Goal: Task Accomplishment & Management: Use online tool/utility

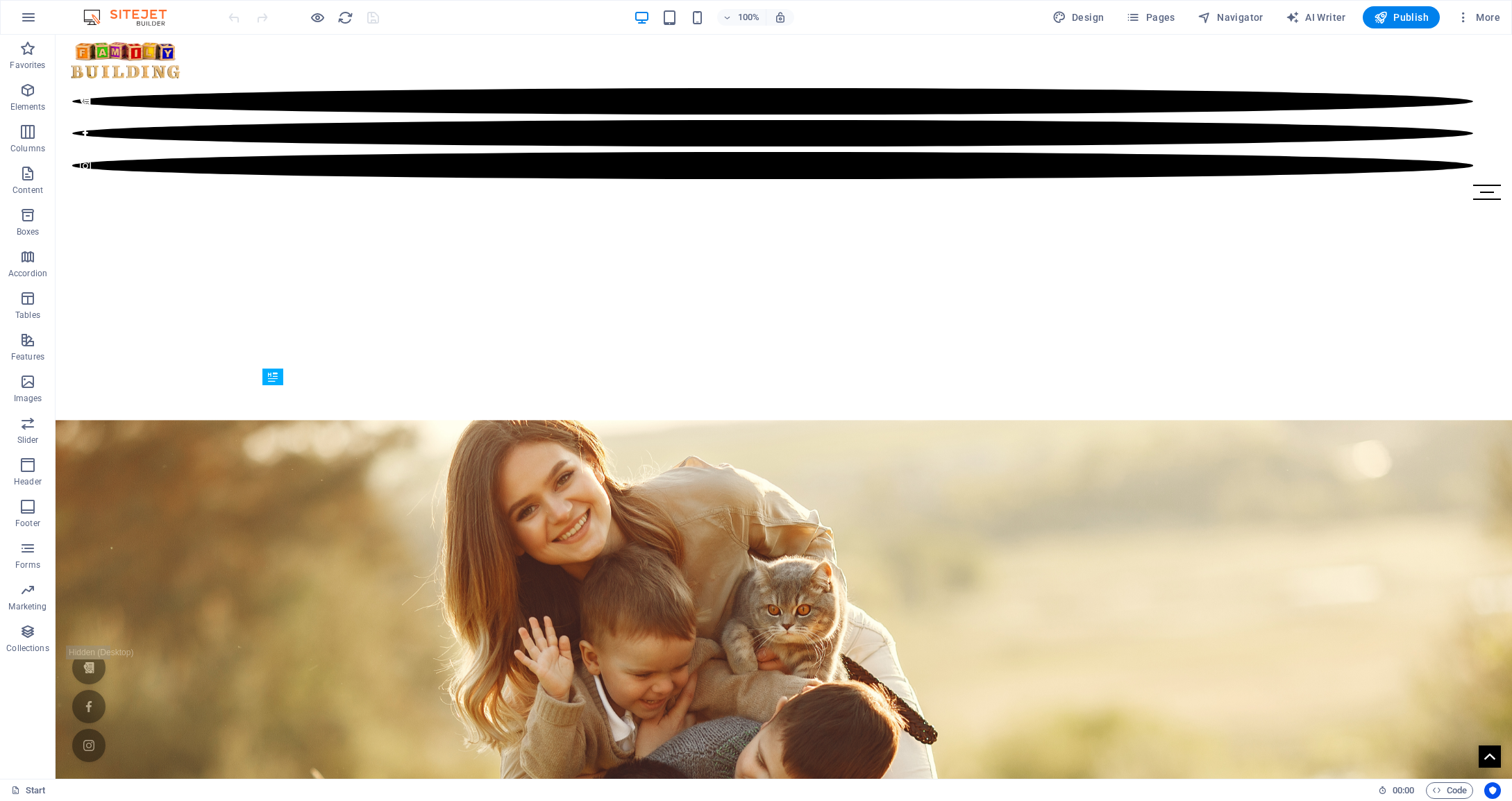
scroll to position [590, 0]
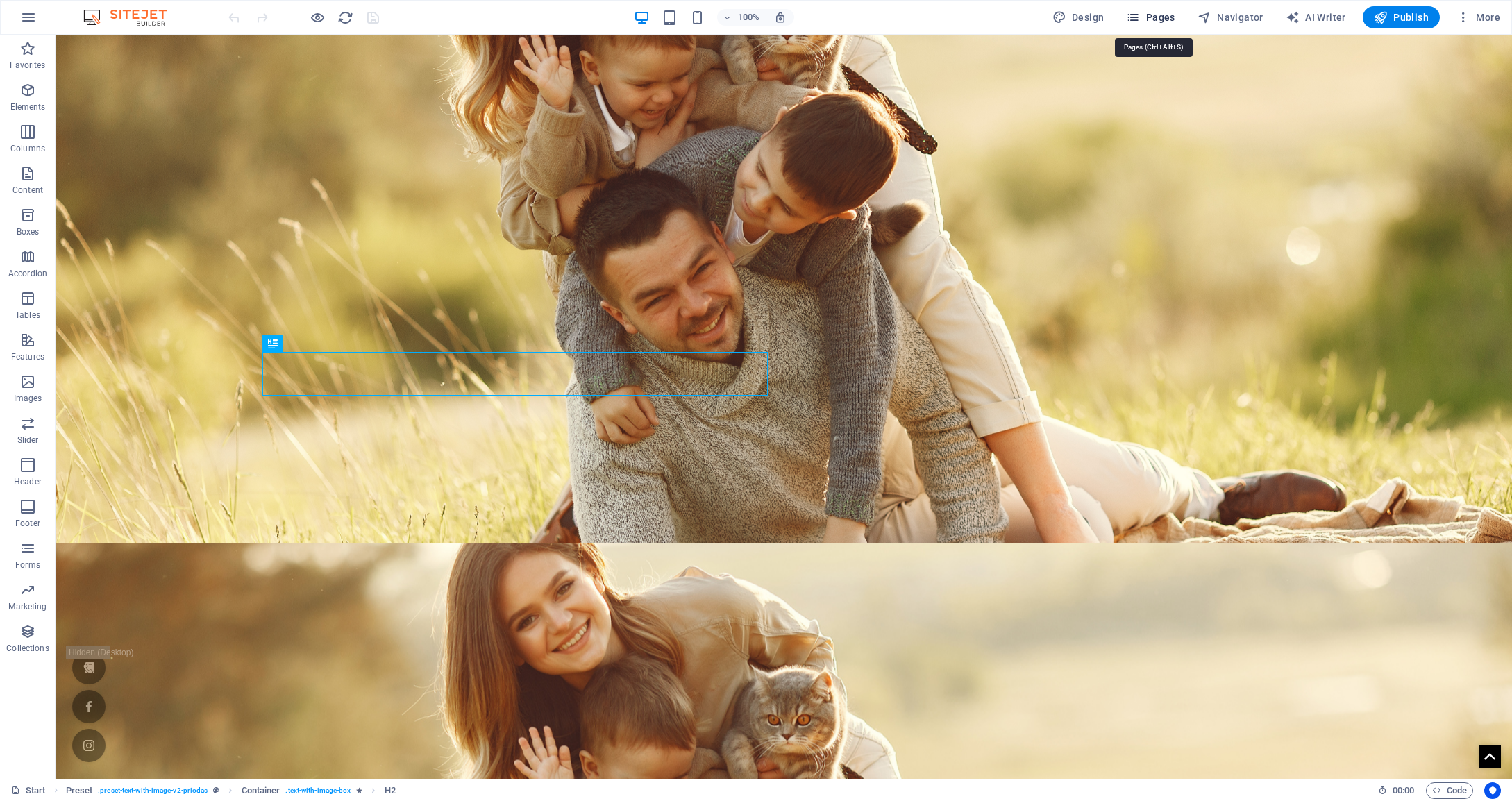
click at [1159, 16] on span "Pages" at bounding box center [1150, 18] width 49 height 14
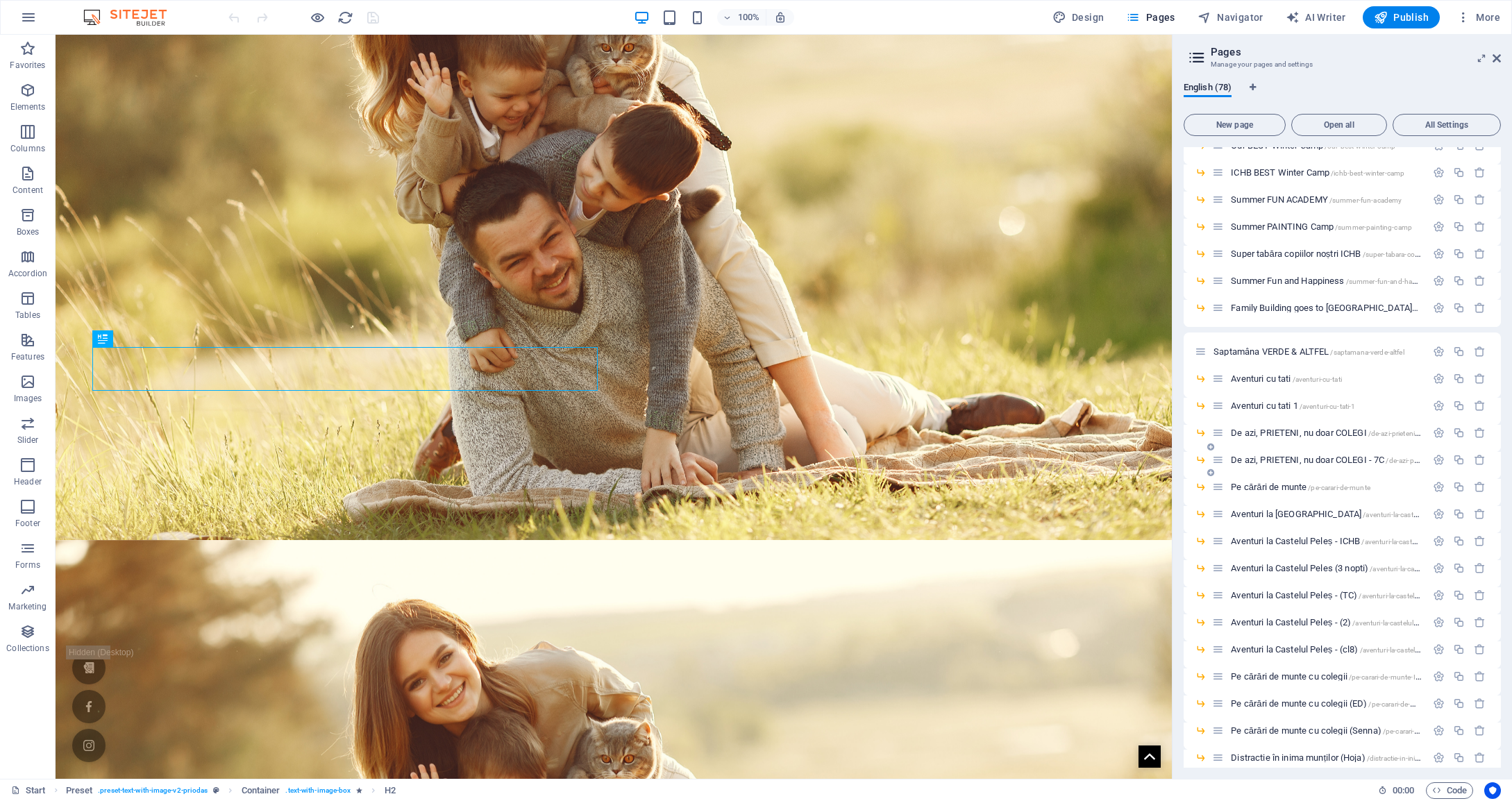
scroll to position [938, 0]
click at [1454, 455] on icon "button" at bounding box center [1459, 454] width 12 height 12
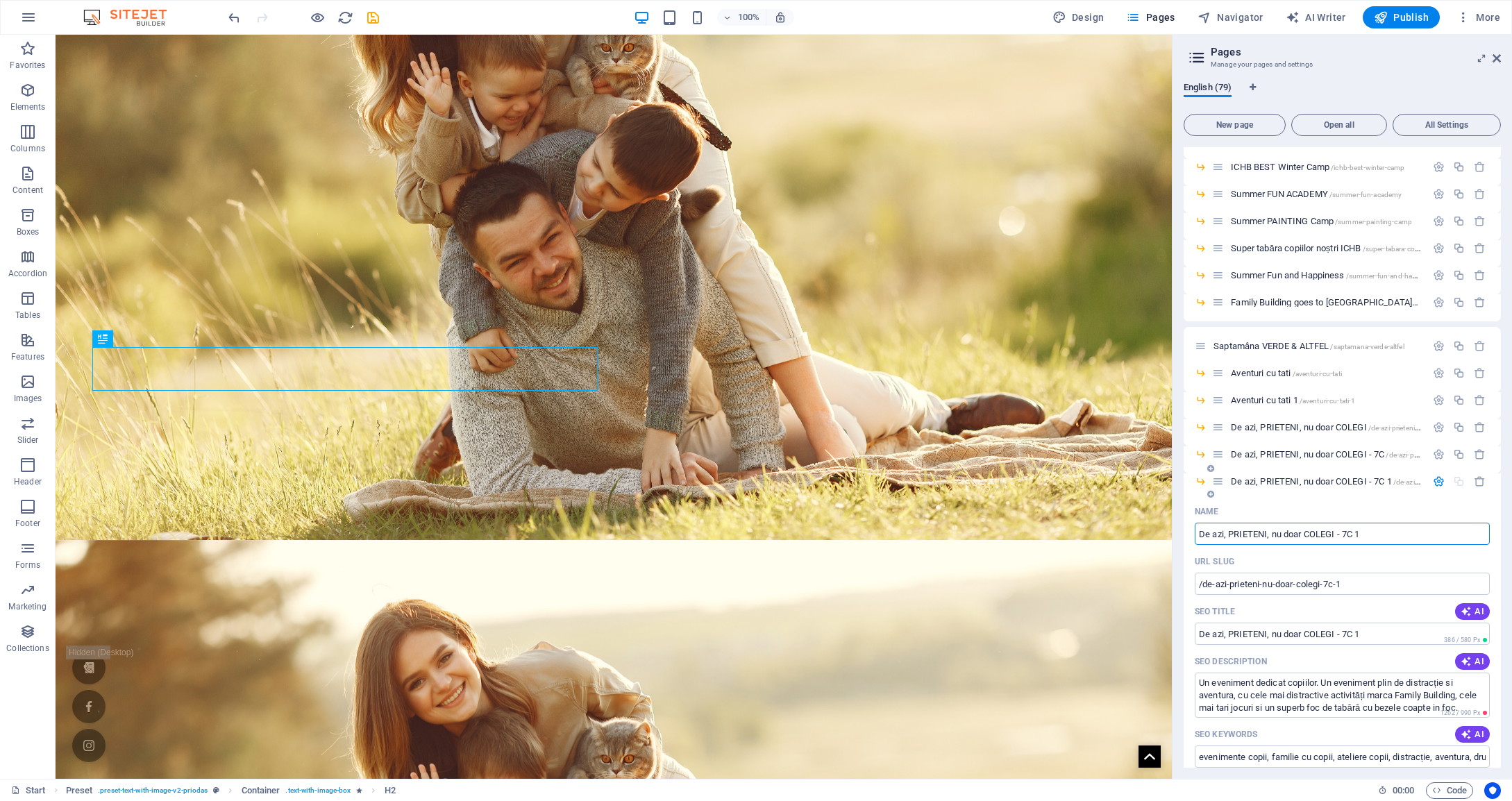
click at [1307, 533] on input "De azi, PRIETENI, nu doar COLEGI - 7C 1" at bounding box center [1342, 533] width 295 height 22
drag, startPoint x: 1378, startPoint y: 533, endPoint x: 1342, endPoint y: 533, distance: 36.0
click at [1342, 533] on input "De azi, PRIETENI, nu doar COLEGI - 7C 1" at bounding box center [1342, 533] width 295 height 22
type input "De azi, PRIETENI, nu doar COLEGI"
type input "/de-azi-prieteni-nu-doar-colegi-79"
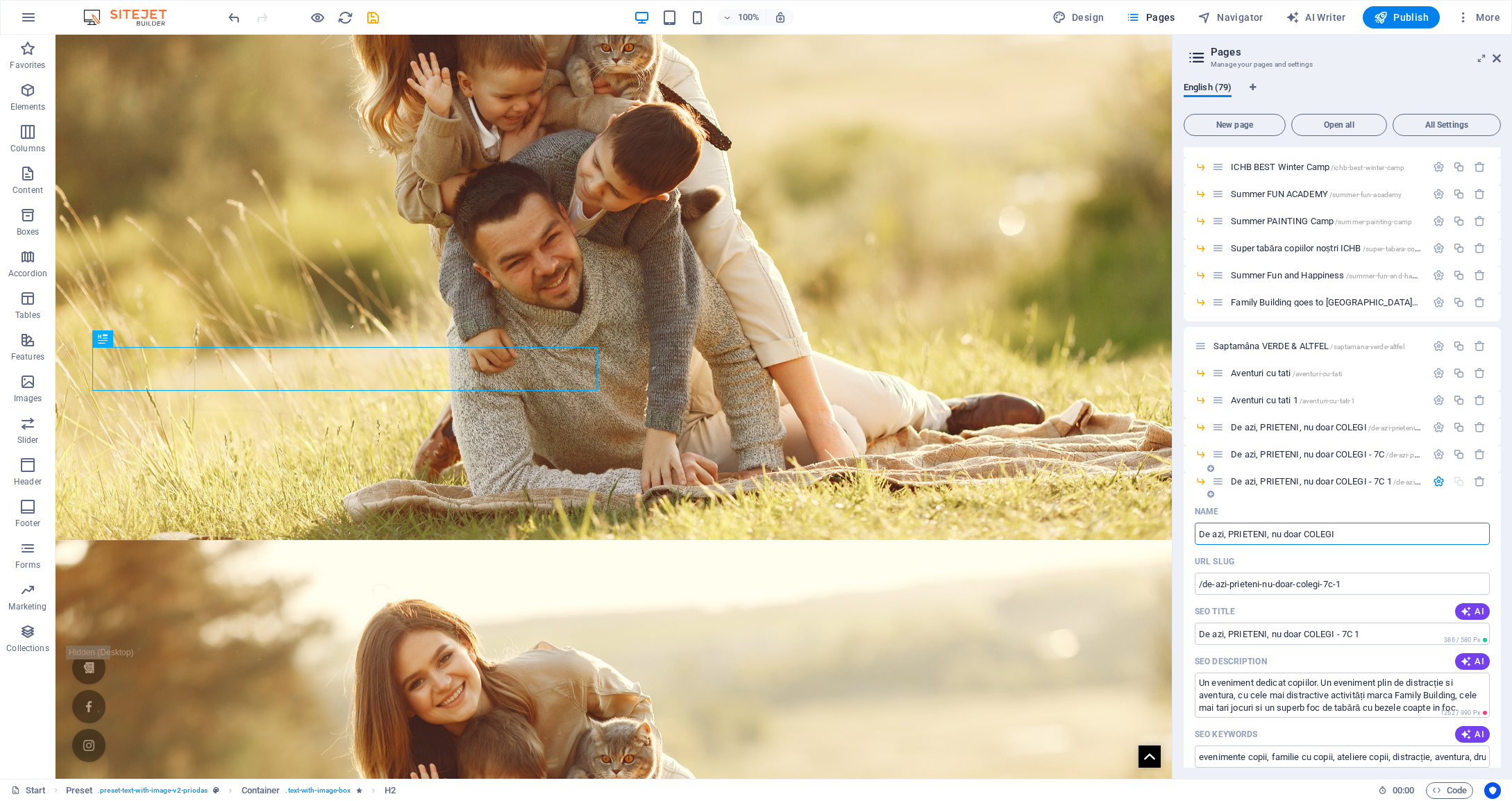
type input "De azi, PRIETENI, nu doar COLEGI"
click at [1331, 584] on input "/de-azi-prieteni-nu-doar-colegi-79" at bounding box center [1342, 583] width 295 height 22
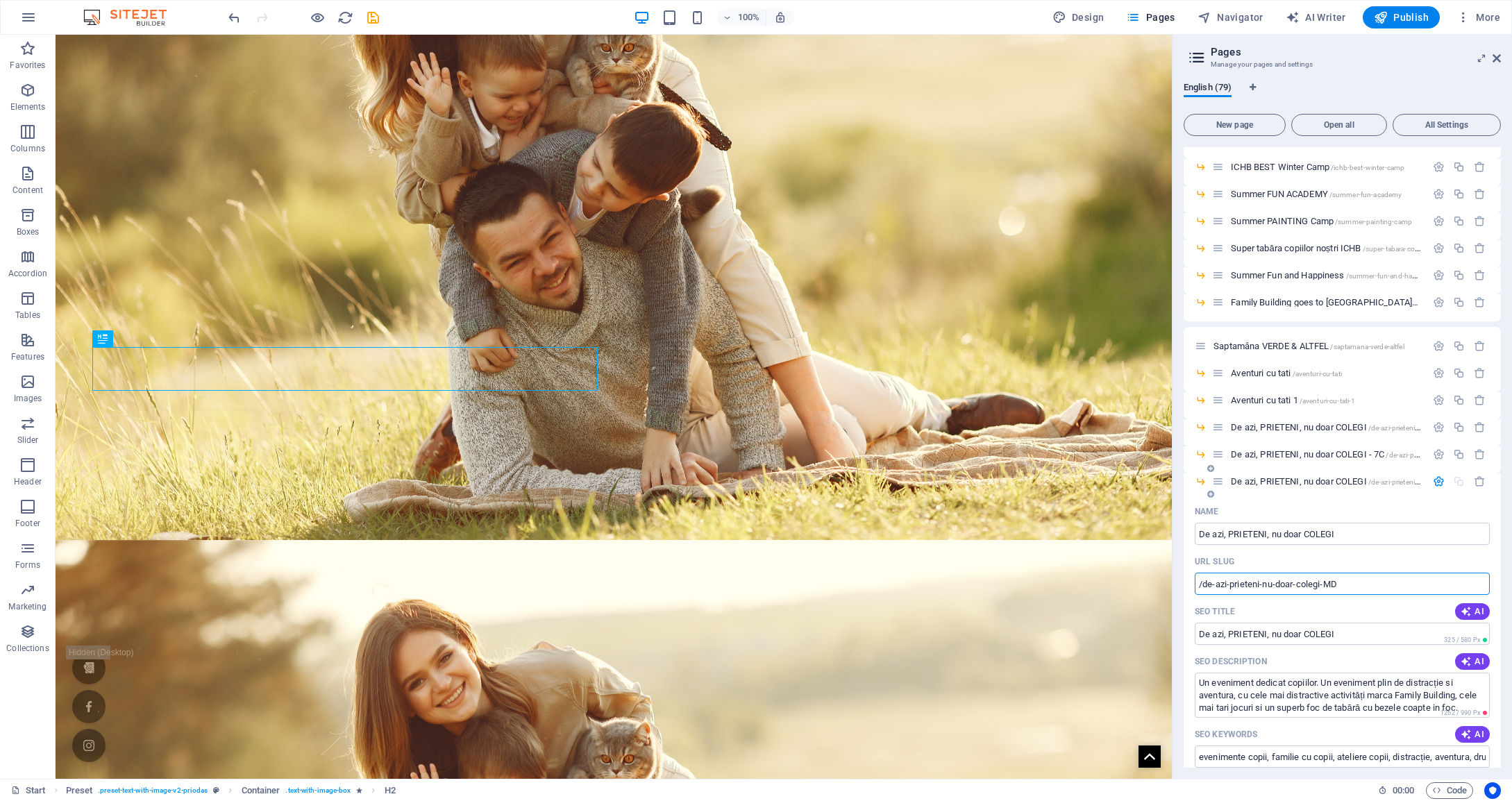
type input "/de-azi-prieteni-nu-doar-colegi-MD"
click at [1360, 532] on input "De azi, PRIETENI, nu doar COLEGI" at bounding box center [1342, 533] width 295 height 22
type input "De azi, PRIETENI, nu doar COLEGI"
type input "De azi, PRIETENI, nu doar COLEGI ([PERSON_NAME]"
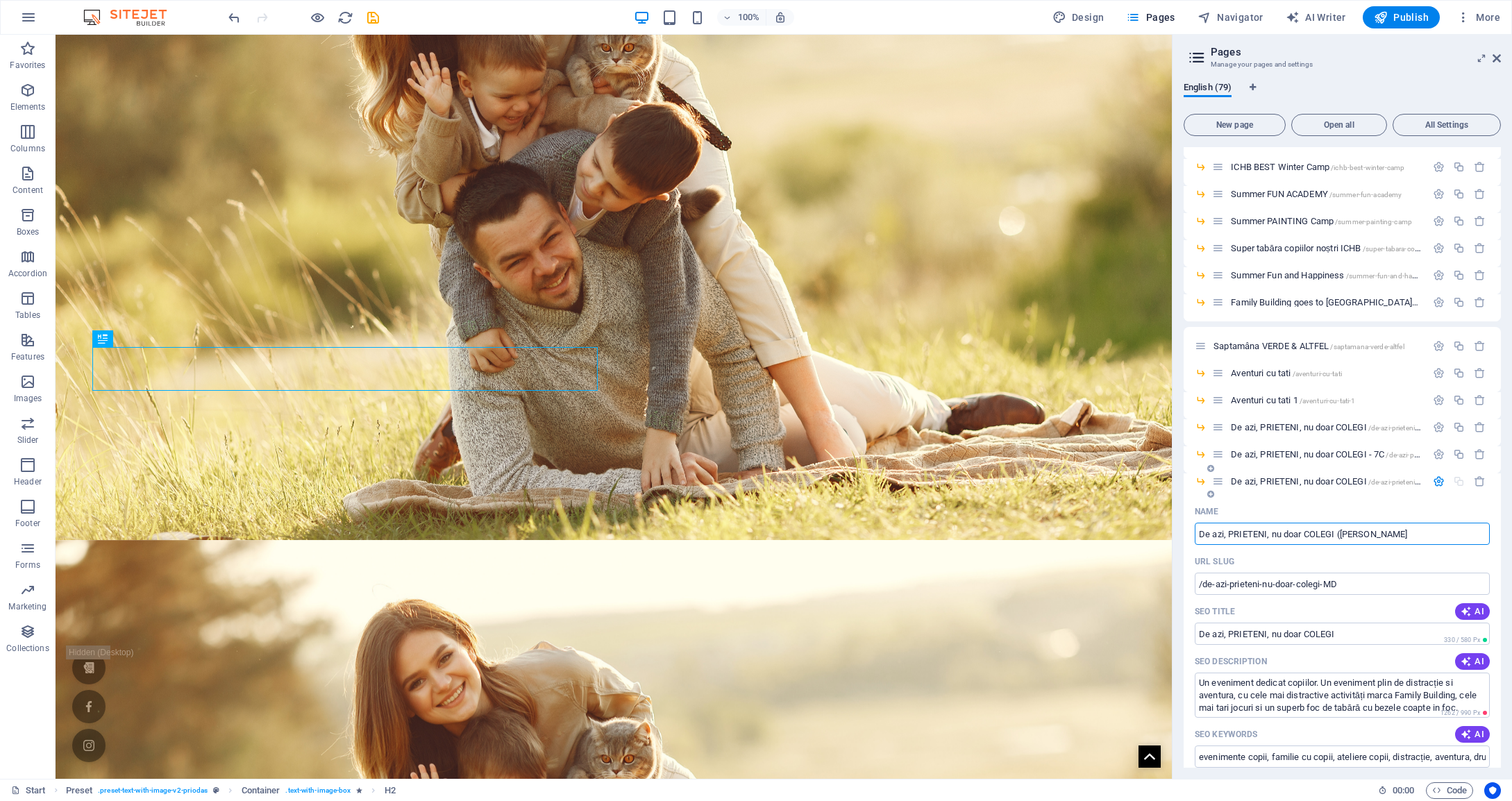
type input "De azi, PRIETENI, nu doar COLEGI ([PERSON_NAME]"
type input "De azi, PRIETENI, nu doar COLEGI ([GEOGRAPHIC_DATA]"
type input "De azi, PRIETENI, nu doar COLEGI ([PERSON_NAME]"
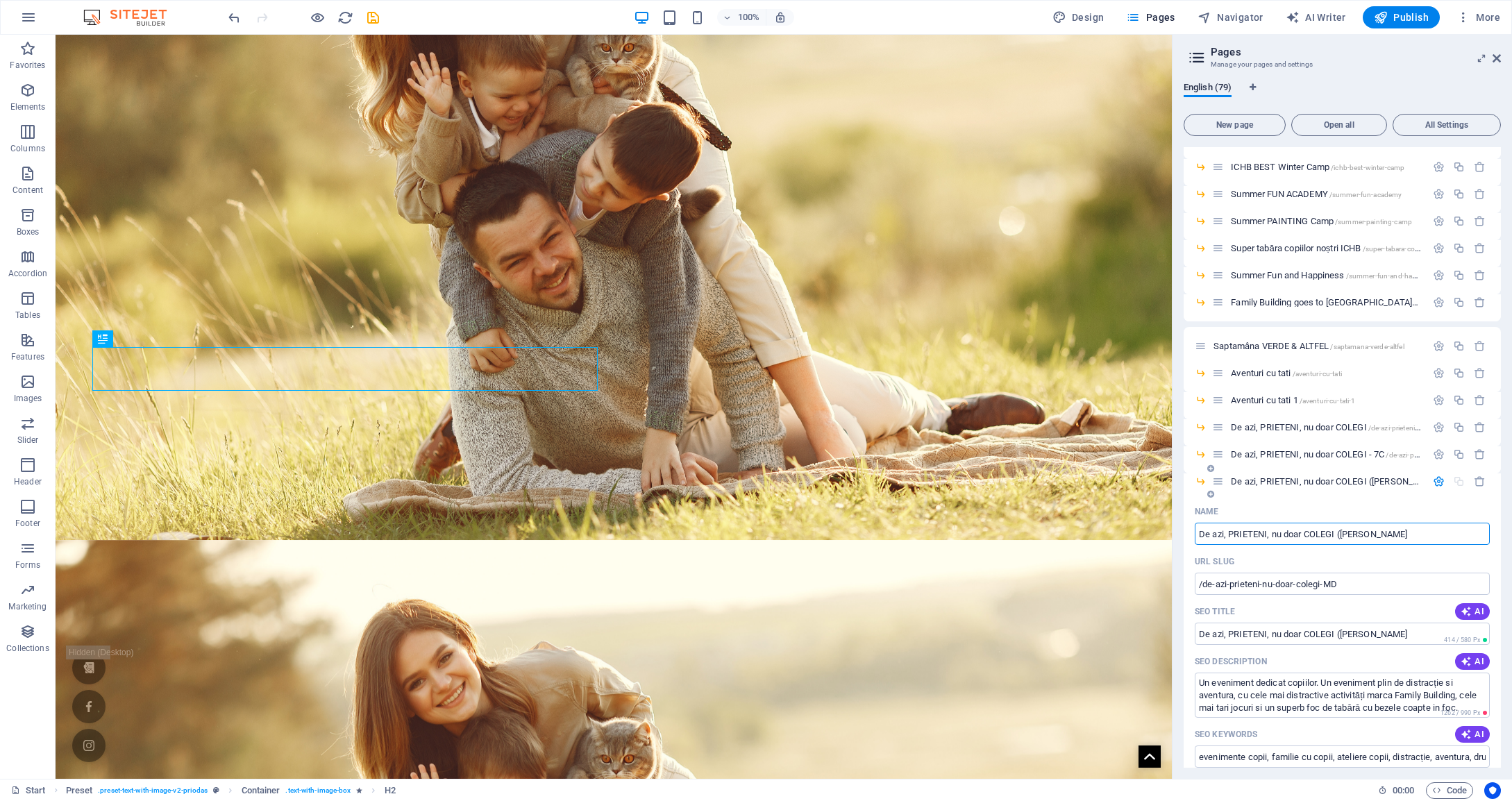
type input "De azi, PRIETENI, nu doar COLEGI ([PERSON_NAME]"
type input "De azi, PRIETENI, nu doar COLEGI ([PERSON_NAME])"
drag, startPoint x: 1404, startPoint y: 637, endPoint x: 1347, endPoint y: 635, distance: 57.0
click at [1347, 635] on input "De azi, PRIETENI, nu doar COLEGI ([PERSON_NAME])" at bounding box center [1342, 633] width 295 height 22
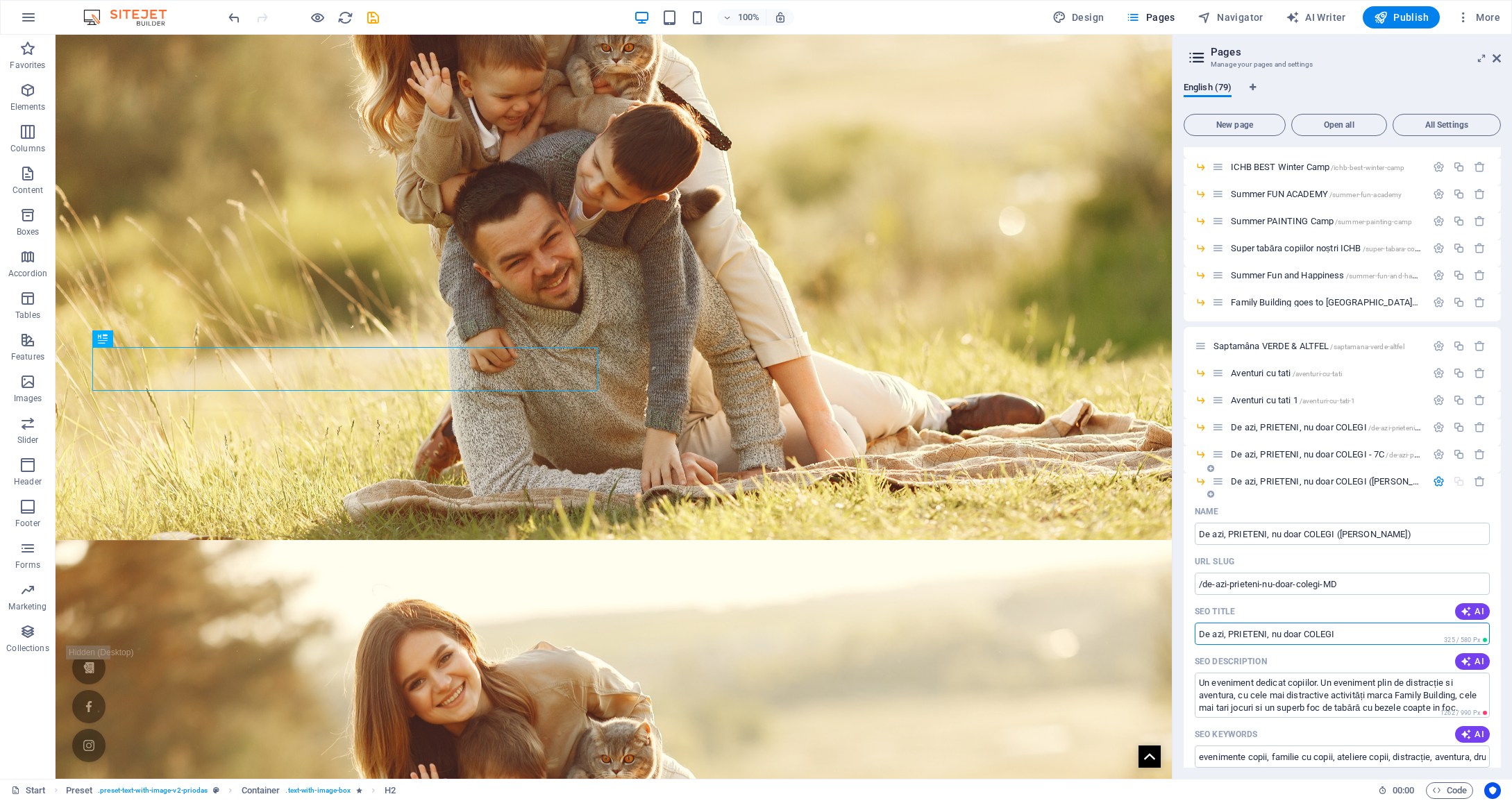
type input "De azi, PRIETENI, nu doar COLEGI"
click at [1477, 509] on div "Name" at bounding box center [1342, 511] width 295 height 22
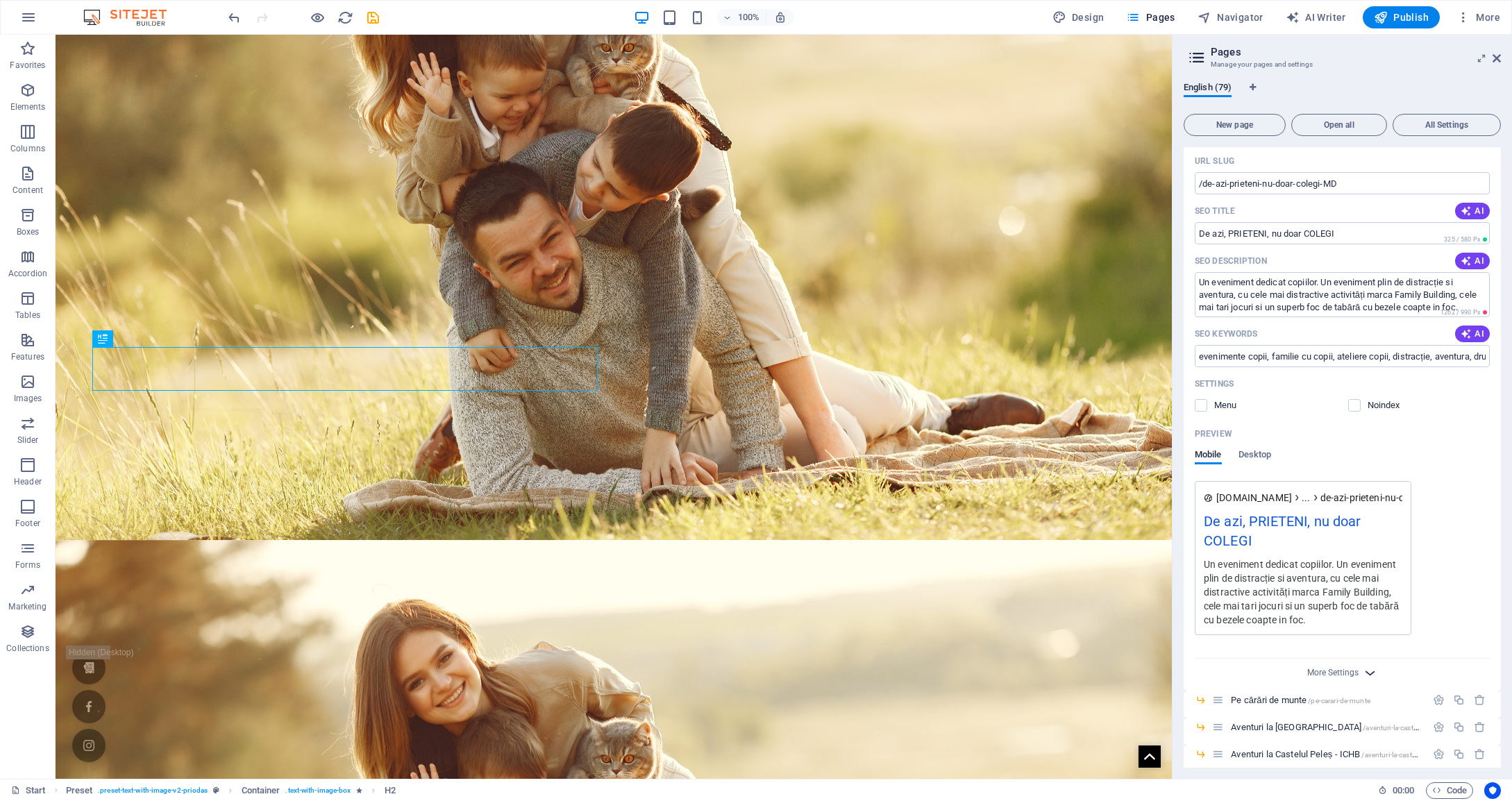
click at [1363, 671] on icon "button" at bounding box center [1370, 673] width 16 height 16
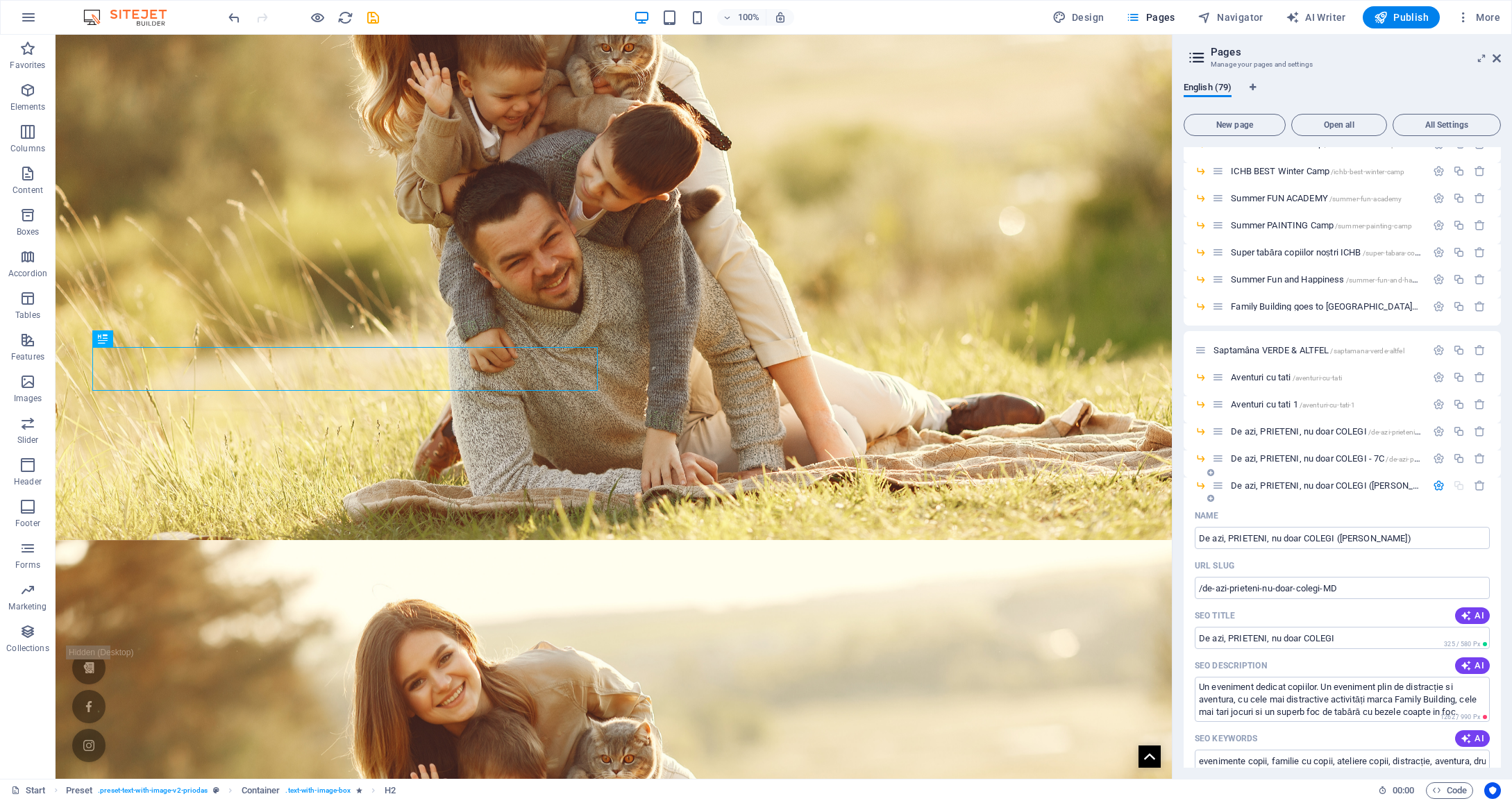
scroll to position [919, 0]
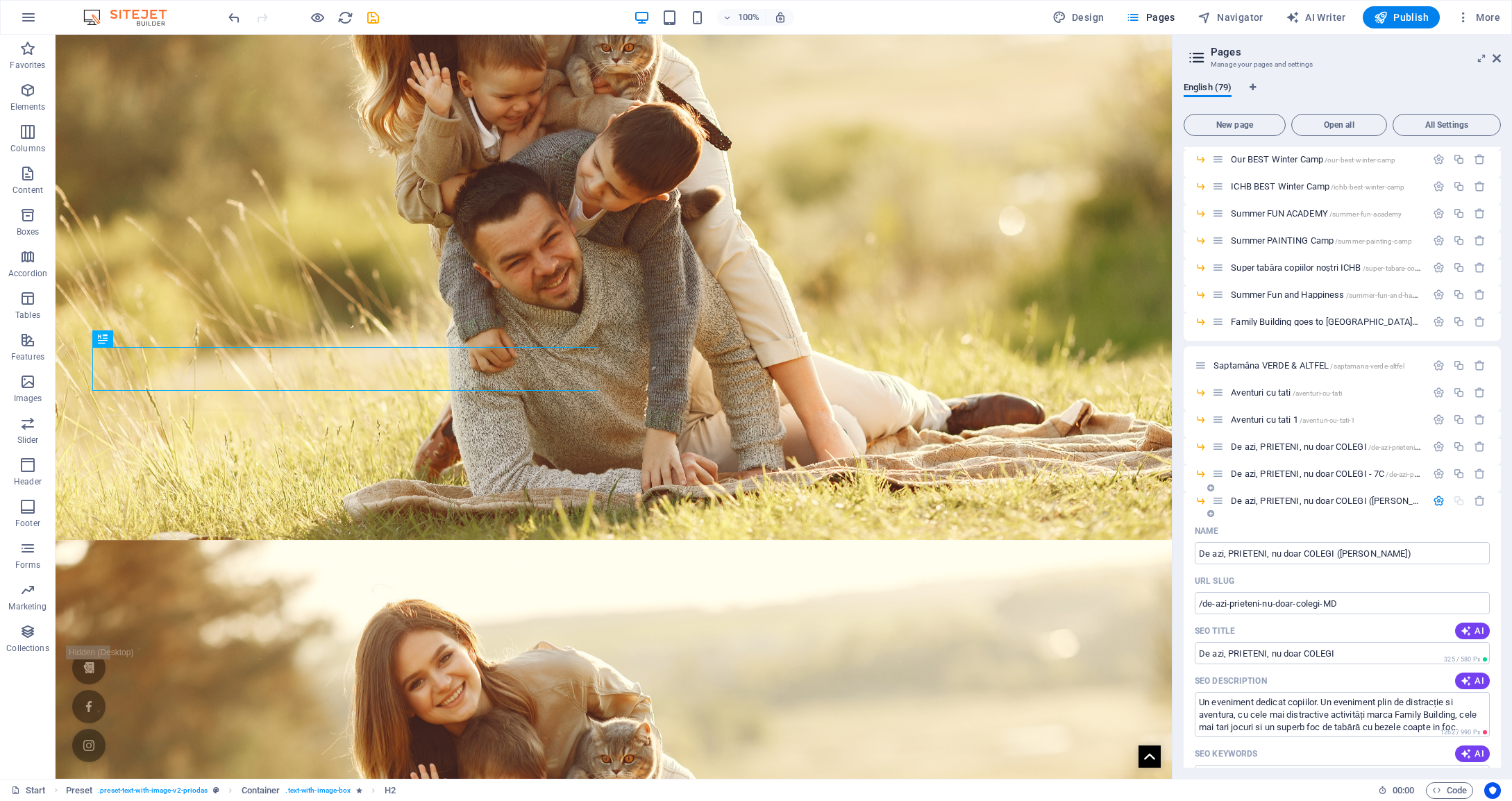
click at [1402, 501] on span "De azi, PRIETENI, nu doar COLEGI ([PERSON_NAME]) /de-azi-prieteni-nu-doar-coleg…" at bounding box center [1392, 501] width 322 height 11
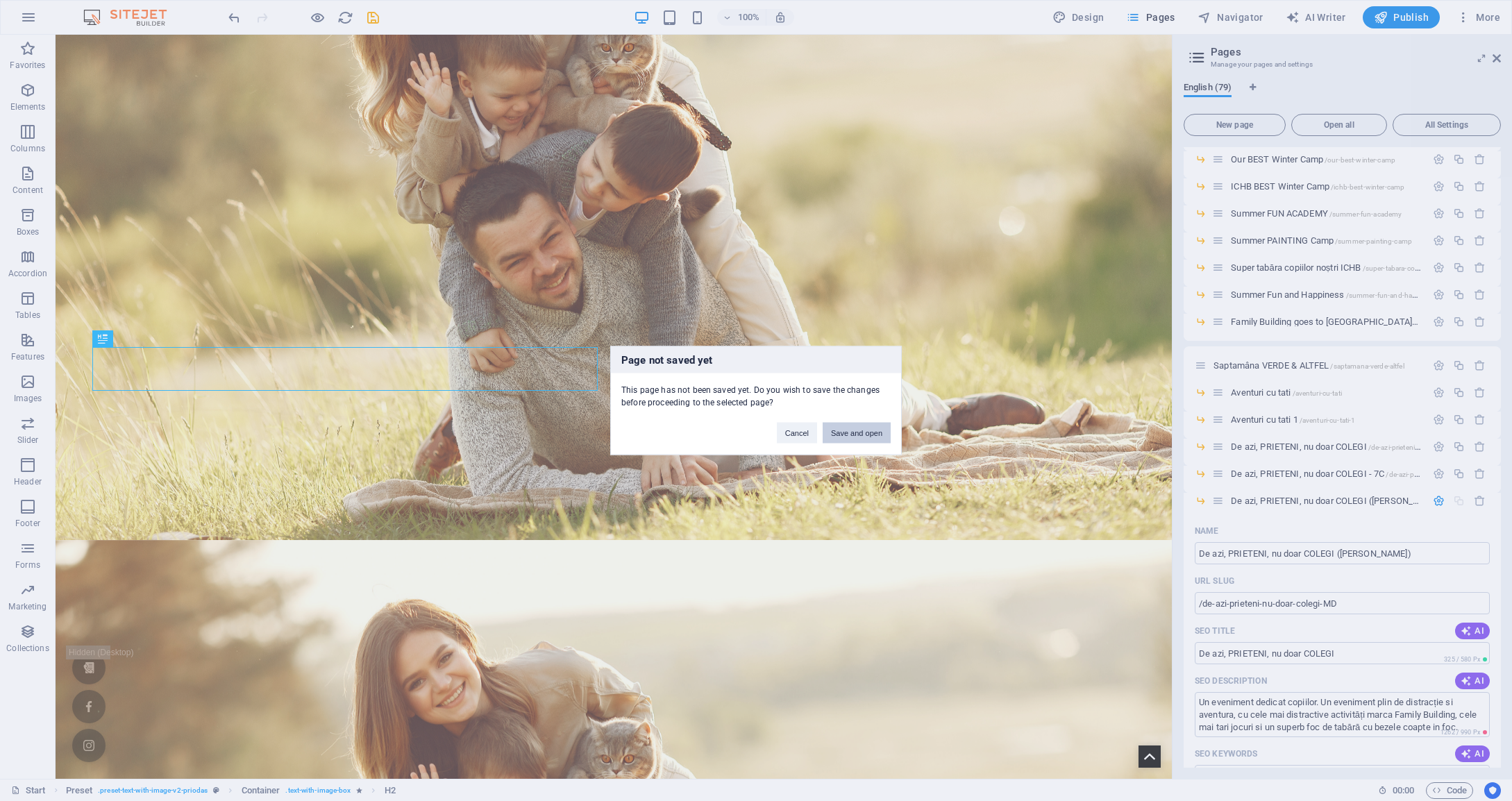
drag, startPoint x: 857, startPoint y: 431, endPoint x: 801, endPoint y: 397, distance: 65.5
click at [857, 431] on button "Save and open" at bounding box center [857, 433] width 68 height 21
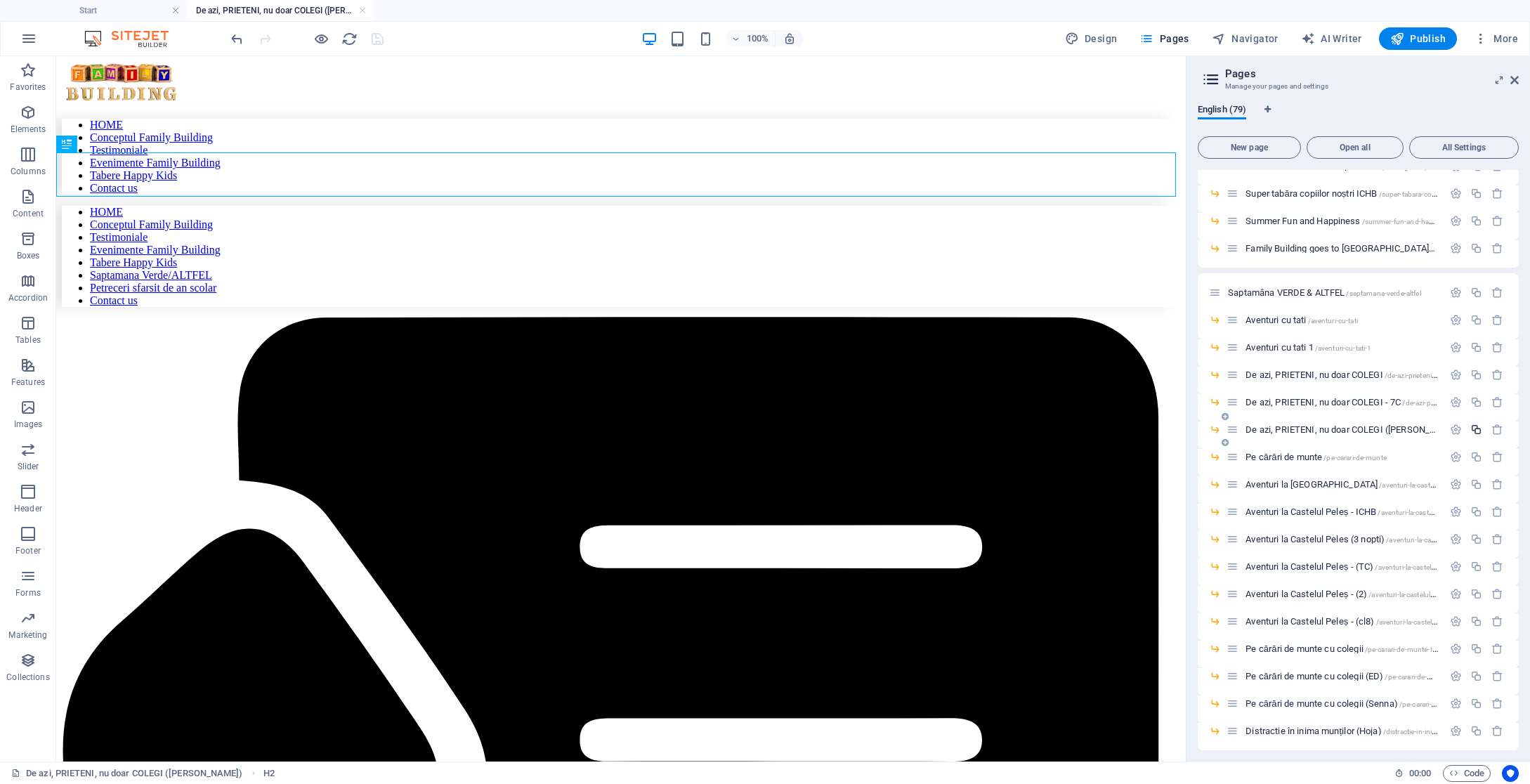
scroll to position [1027, 0]
click at [1493, 429] on icon "button" at bounding box center [1497, 431] width 12 height 12
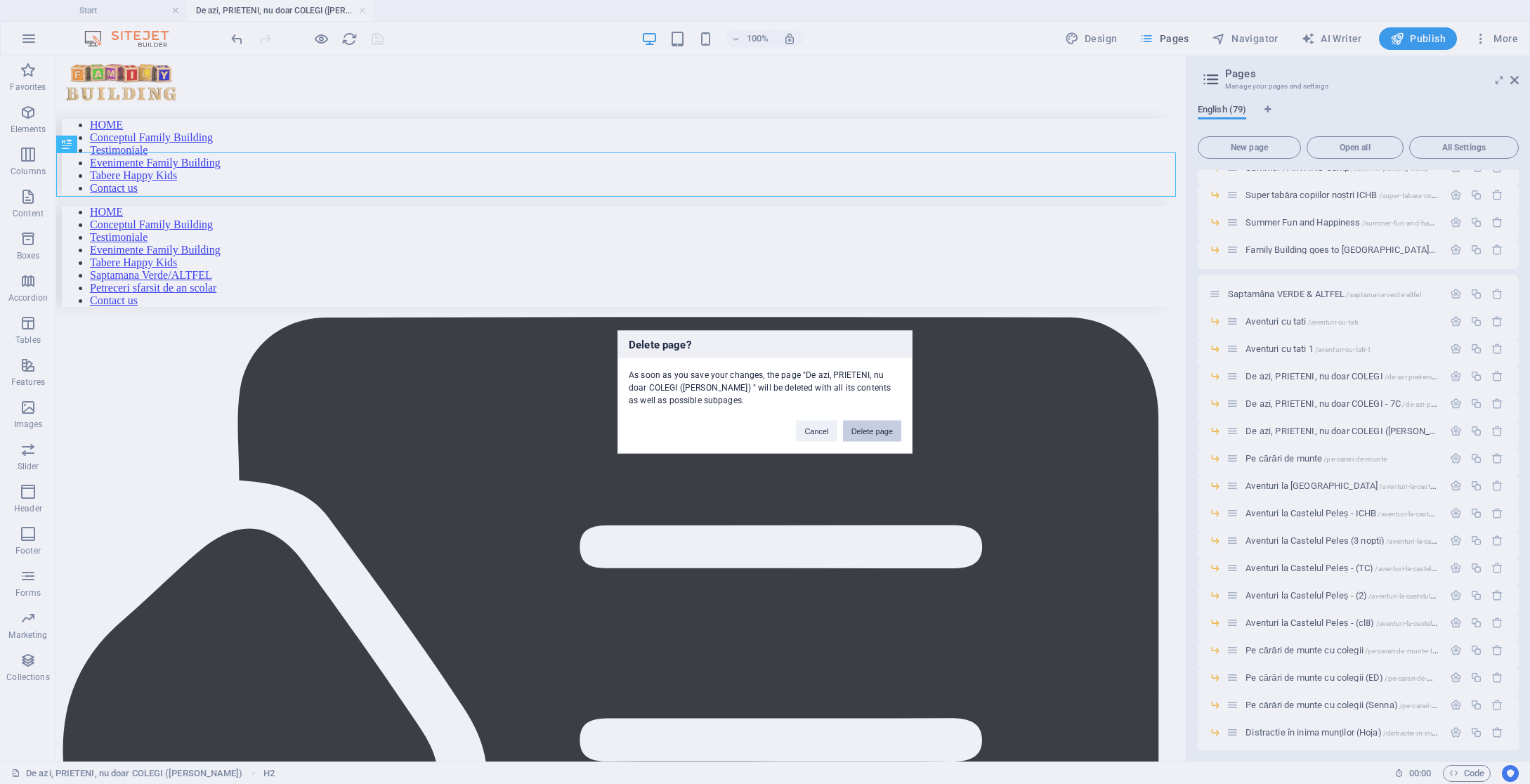
click at [869, 430] on button "Delete page" at bounding box center [872, 431] width 58 height 21
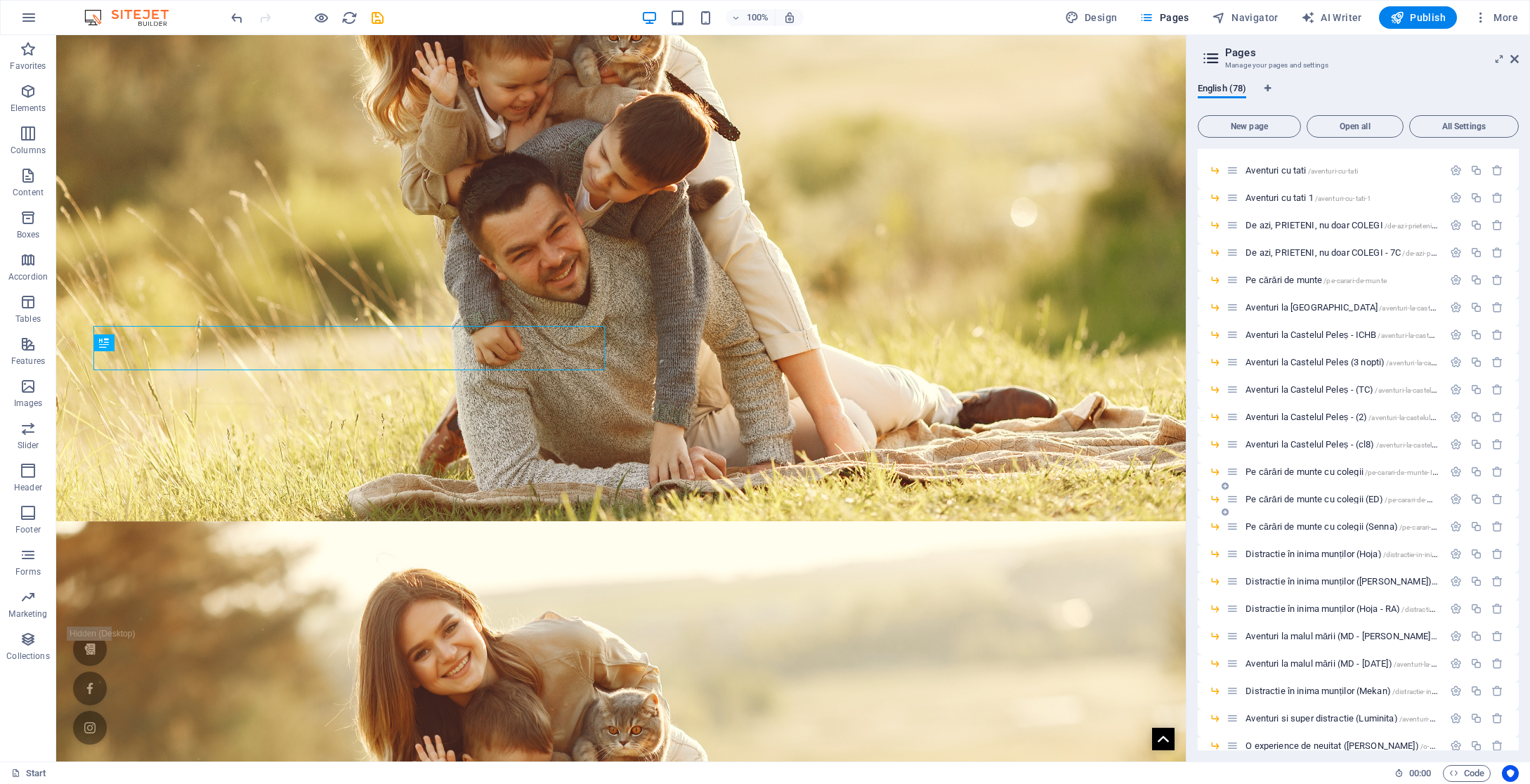
scroll to position [1160, 0]
click at [1412, 500] on span "/pe-carari-de-munte-cu-colegii-7C" at bounding box center [1438, 497] width 108 height 8
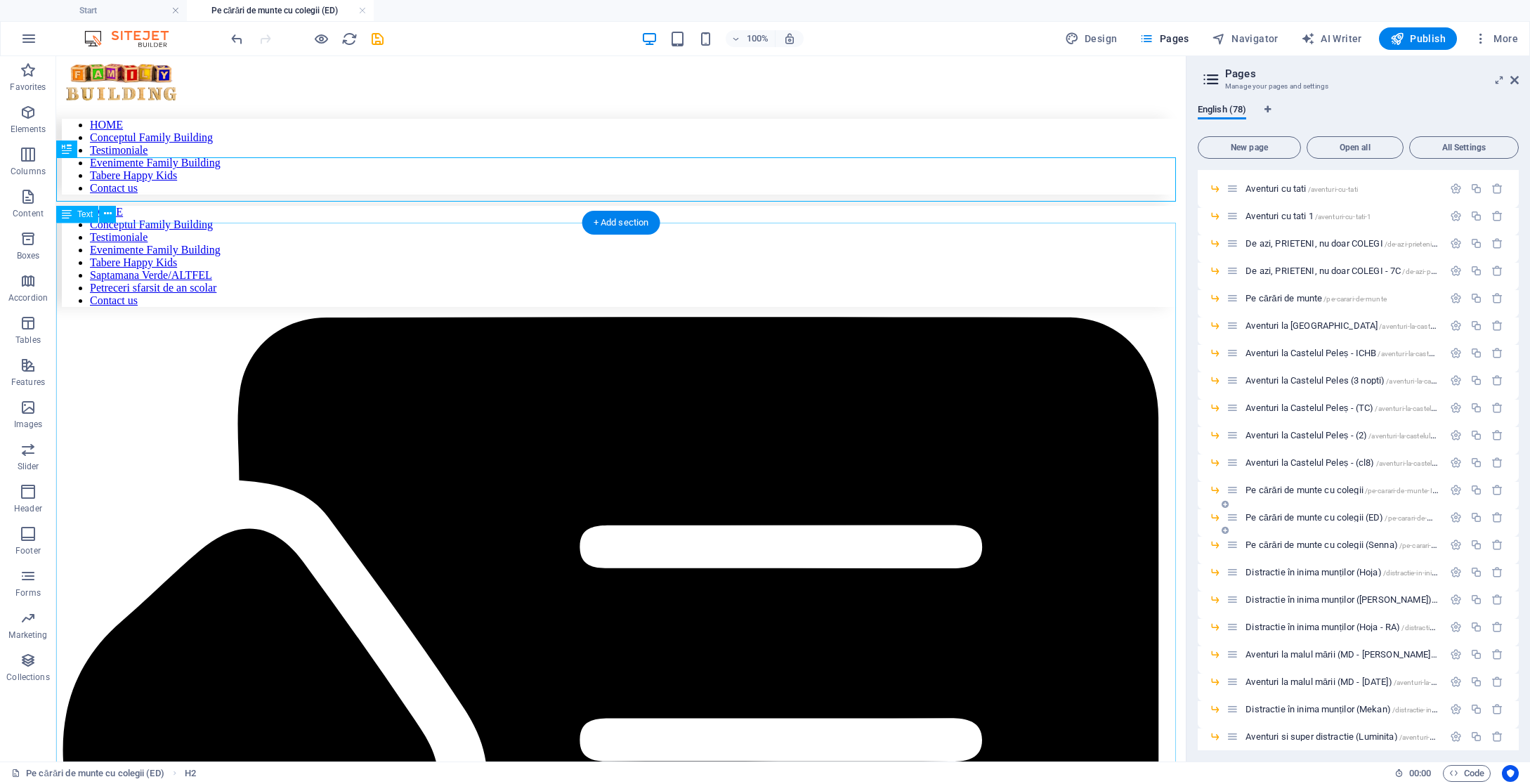
scroll to position [235, 0]
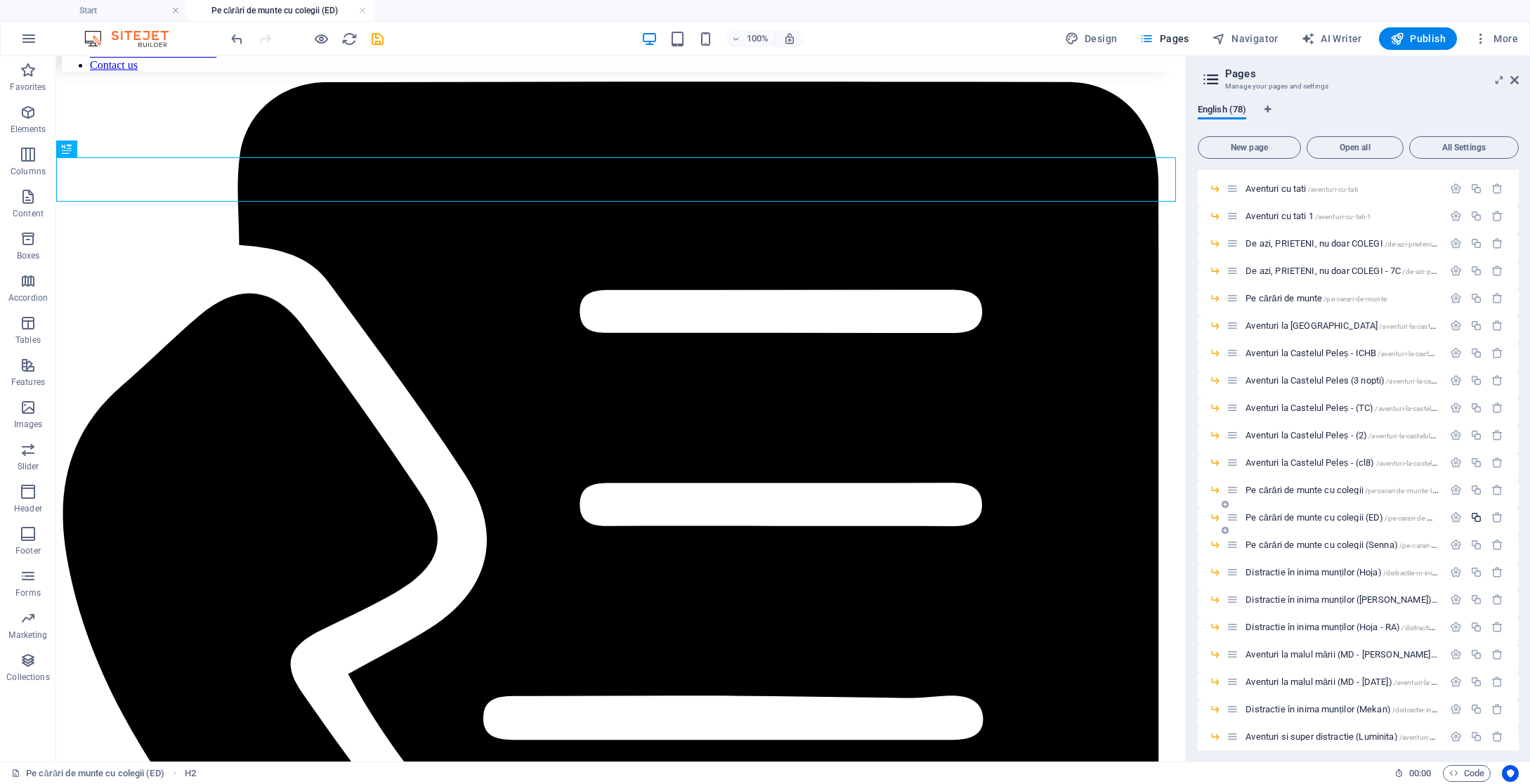
click at [1476, 518] on icon "button" at bounding box center [1476, 517] width 12 height 12
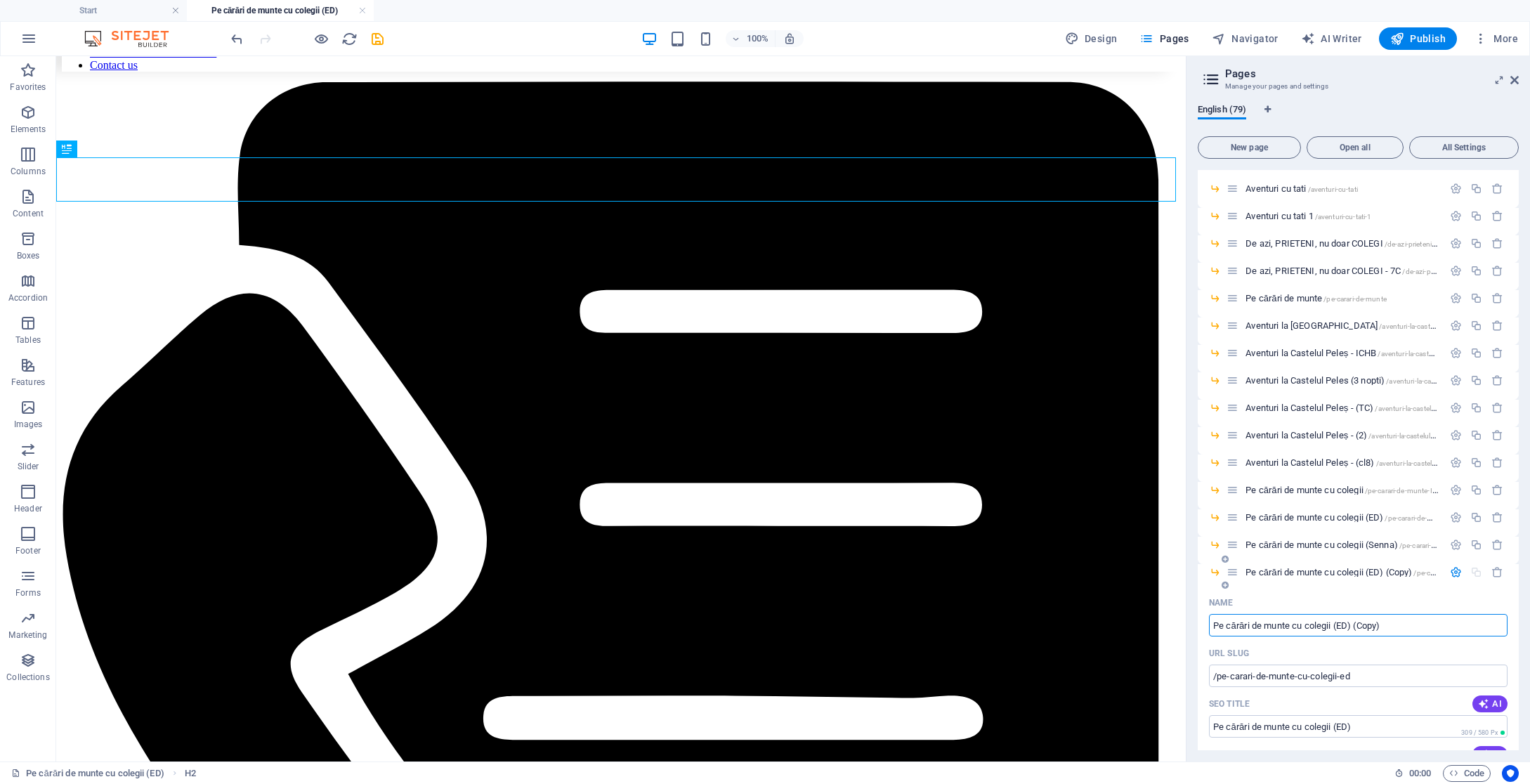
click at [1367, 622] on input "Pe cărări de munte cu colegii (ED) (Copy)" at bounding box center [1358, 624] width 298 height 22
drag, startPoint x: 1342, startPoint y: 626, endPoint x: 1389, endPoint y: 626, distance: 47.0
click at [1389, 626] on input "Pe cărări de munte cu colegii (ED) (Copy)" at bounding box center [1358, 622] width 298 height 22
type input "Pe cărări de munte cu colegii ([PERSON_NAME])"
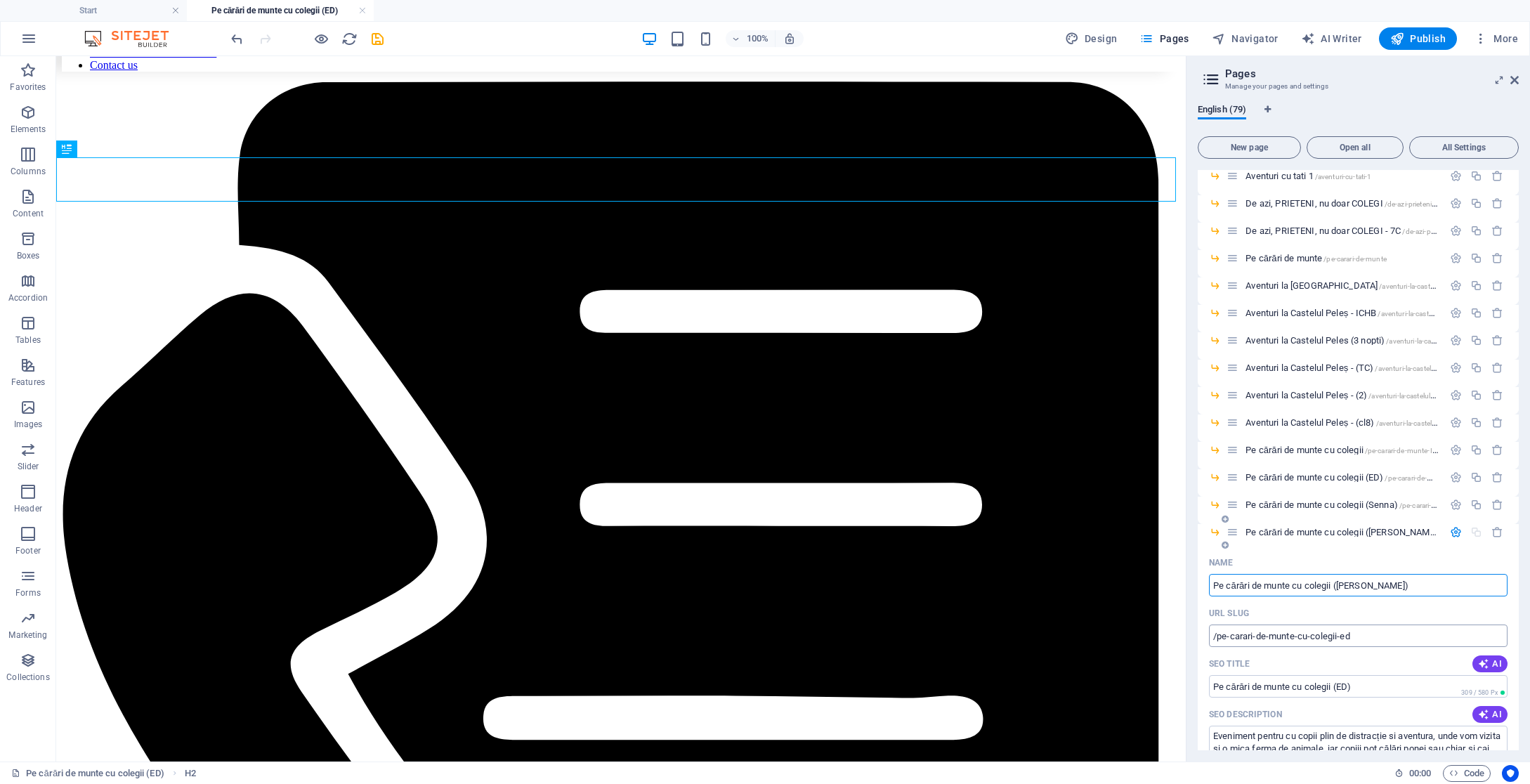
scroll to position [1203, 0]
click at [1346, 632] on input "/pe-carari-de-munte-cu-colegii-ed" at bounding box center [1358, 631] width 298 height 22
type input "/pe-carari-de-munte-cu-colegii-MD"
click at [1355, 679] on input "Pe cărări de munte cu colegii (ED)" at bounding box center [1358, 682] width 298 height 22
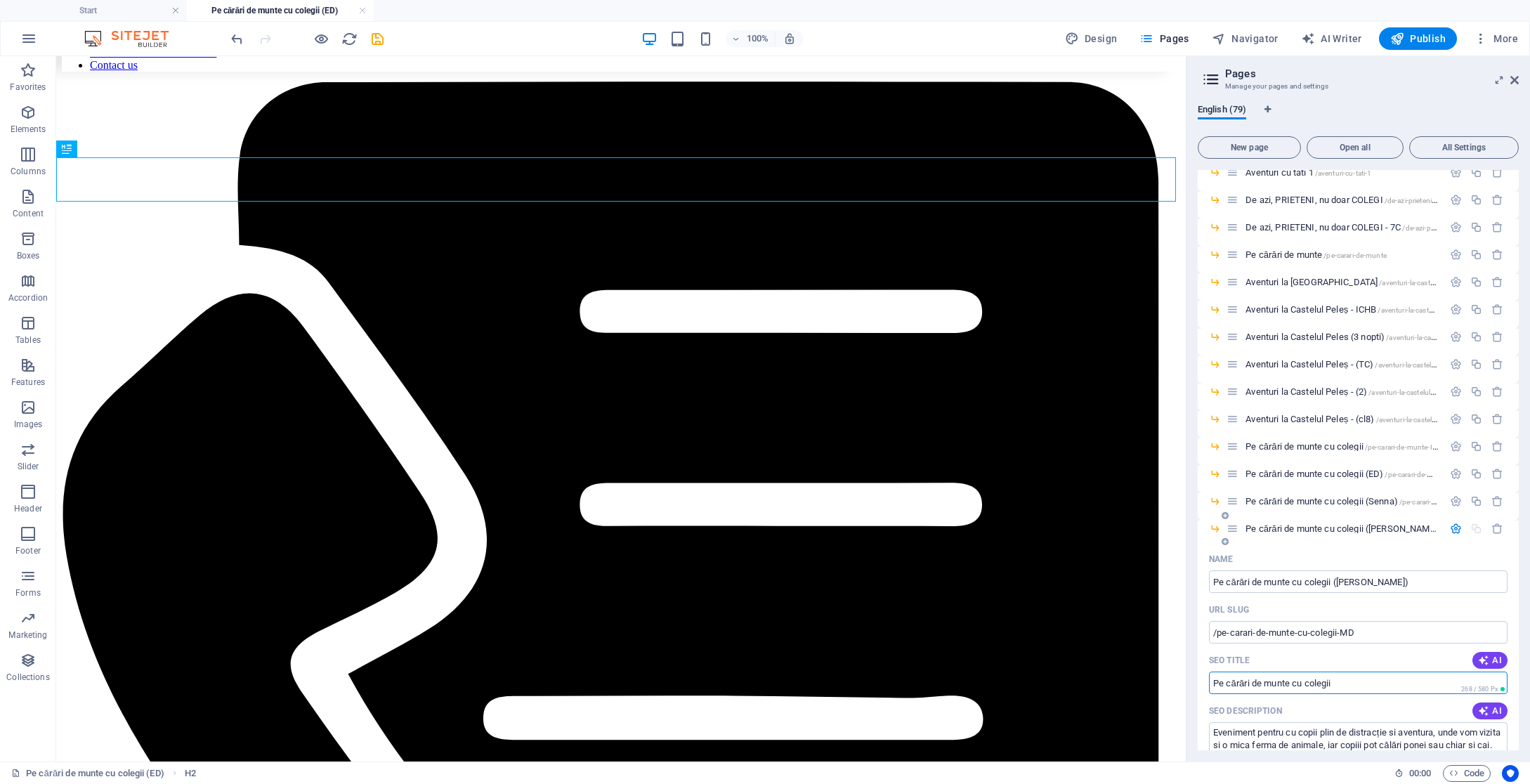
type input "Pe cărări de munte cu colegii"
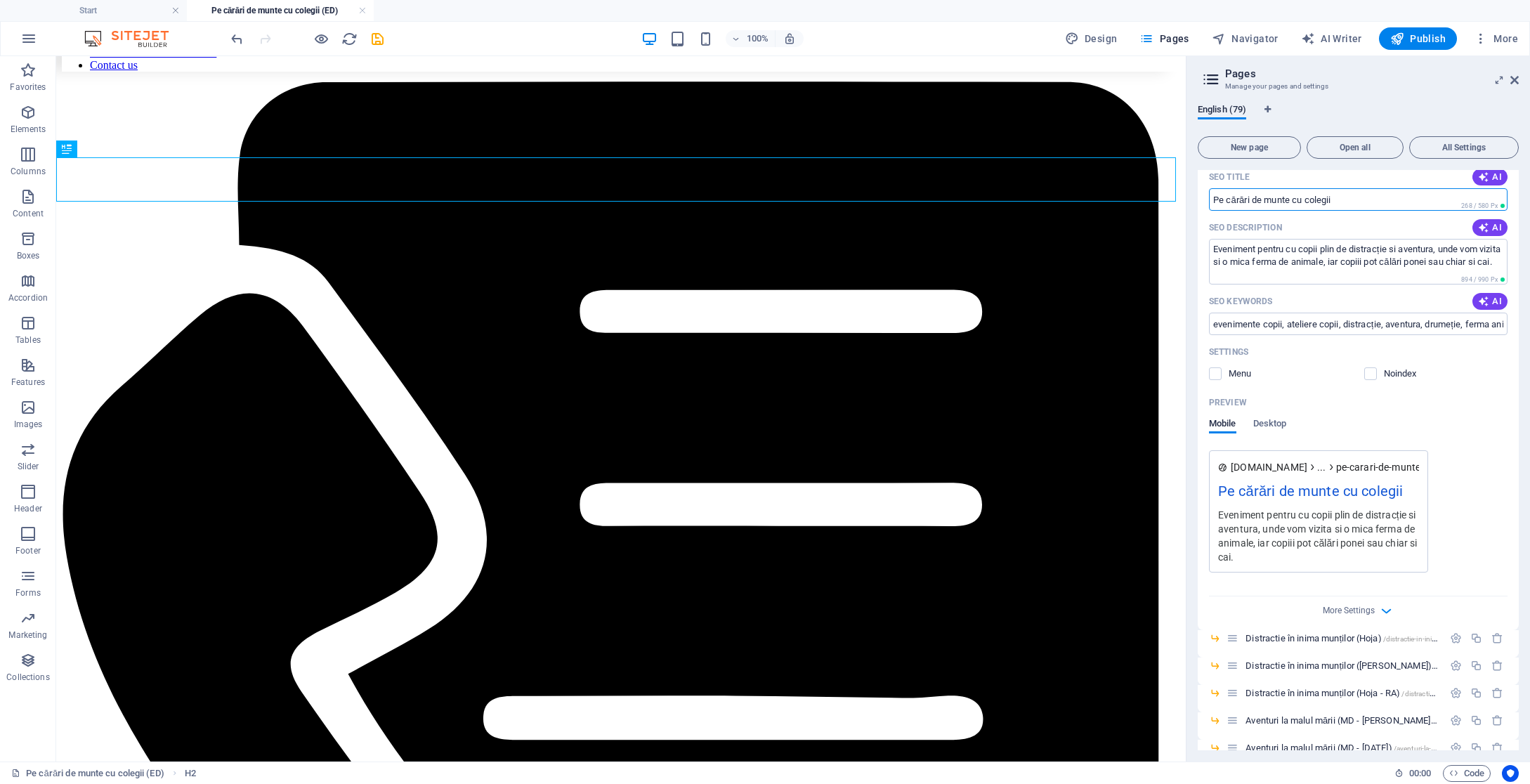
scroll to position [1691, 0]
click at [1372, 607] on span "More Settings" at bounding box center [1349, 606] width 52 height 10
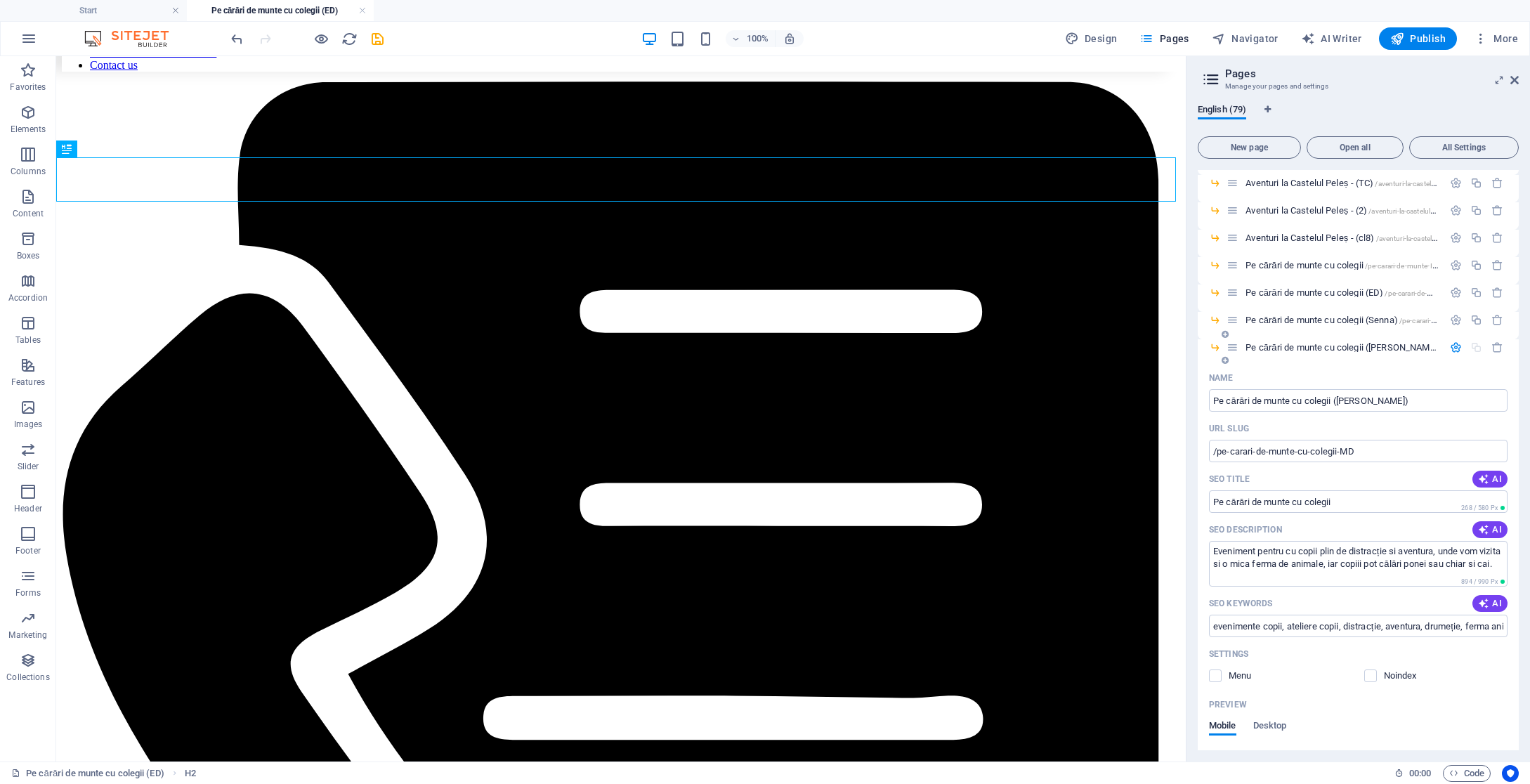
scroll to position [1380, 0]
click at [1450, 349] on icon "button" at bounding box center [1456, 351] width 12 height 12
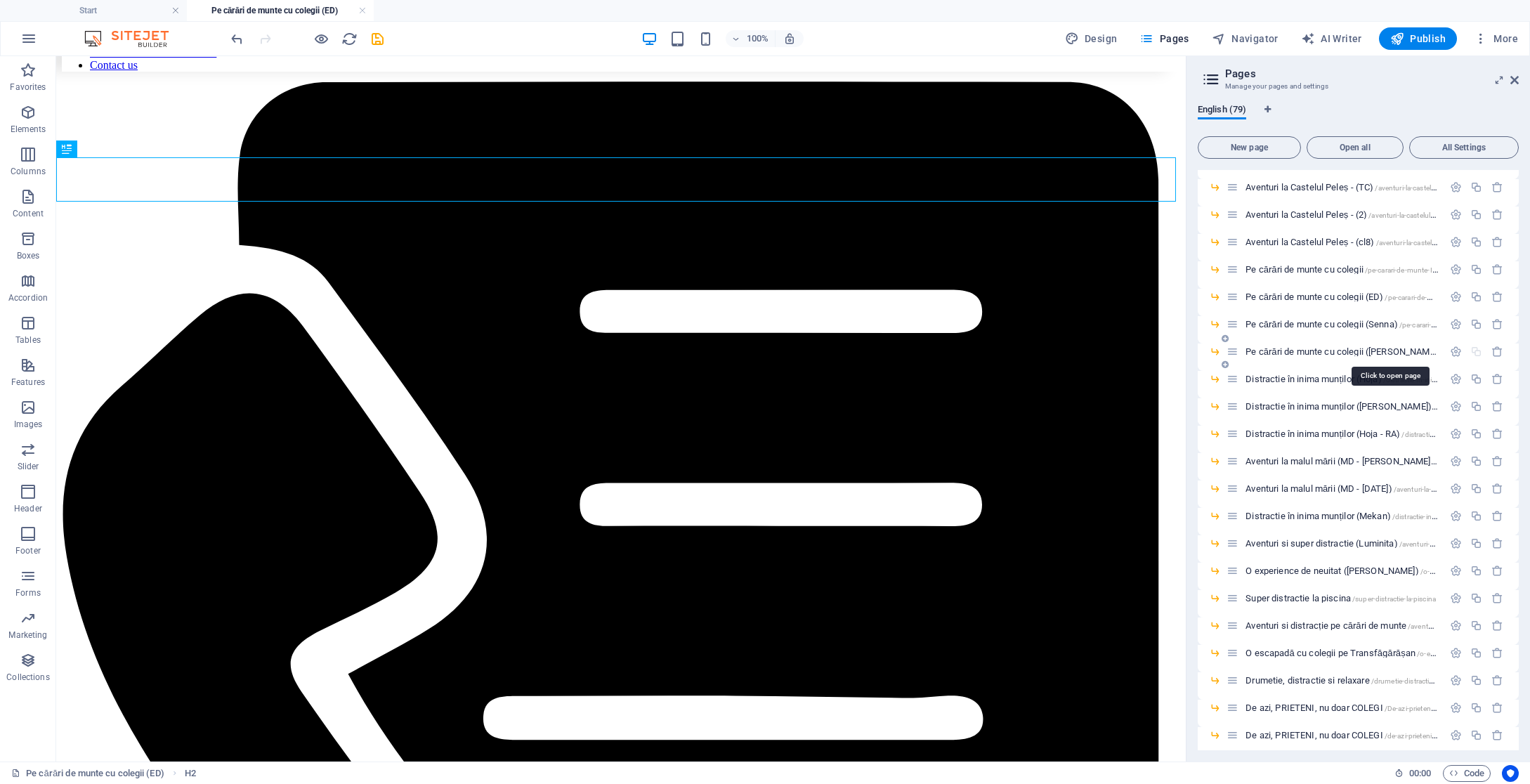
click at [1414, 350] on span "Pe cărări de munte cu colegii ([PERSON_NAME]) /pe-carari-de-munte-cu-colegii-MD" at bounding box center [1398, 351] width 305 height 11
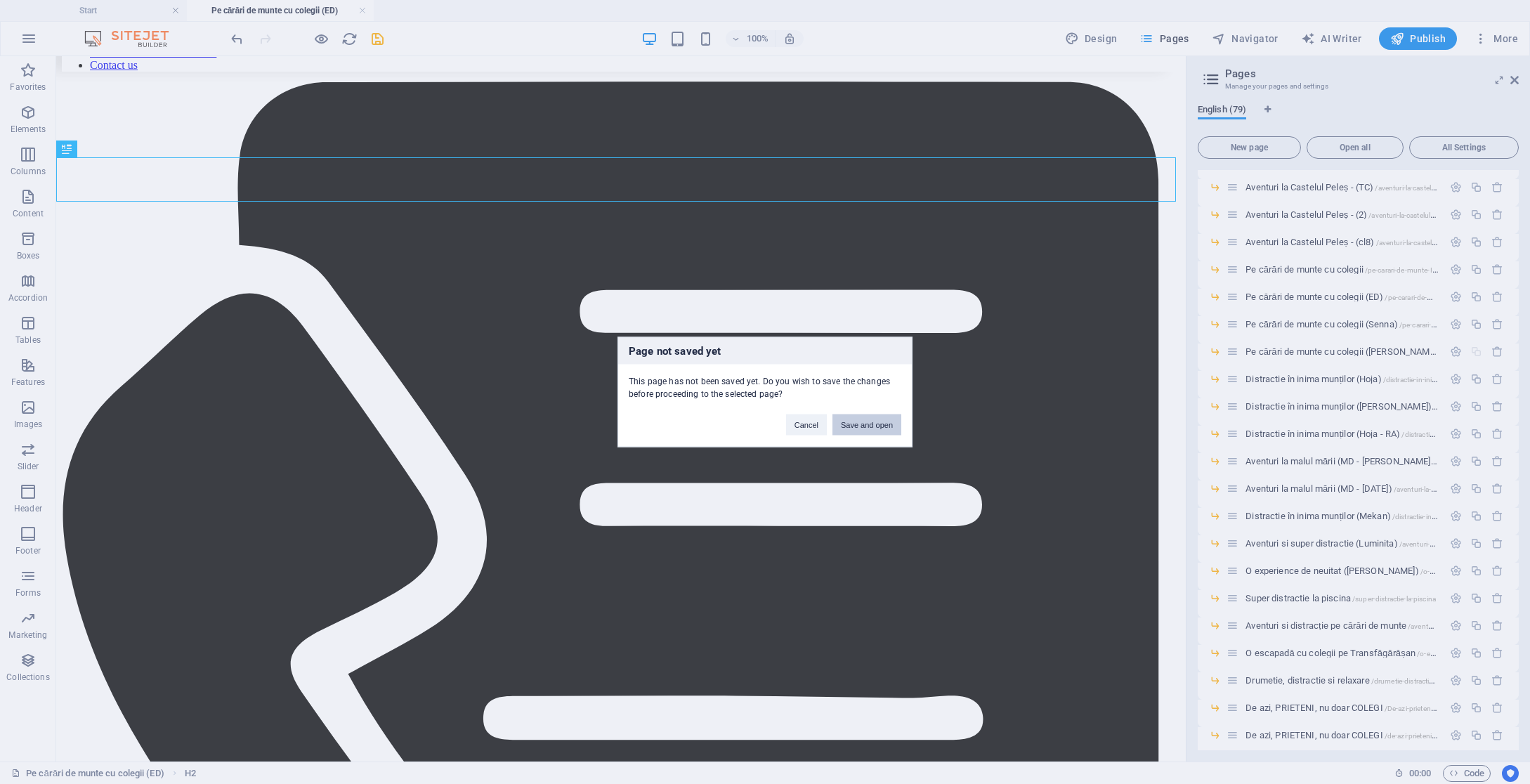
click at [869, 424] on button "Save and open" at bounding box center [867, 424] width 69 height 21
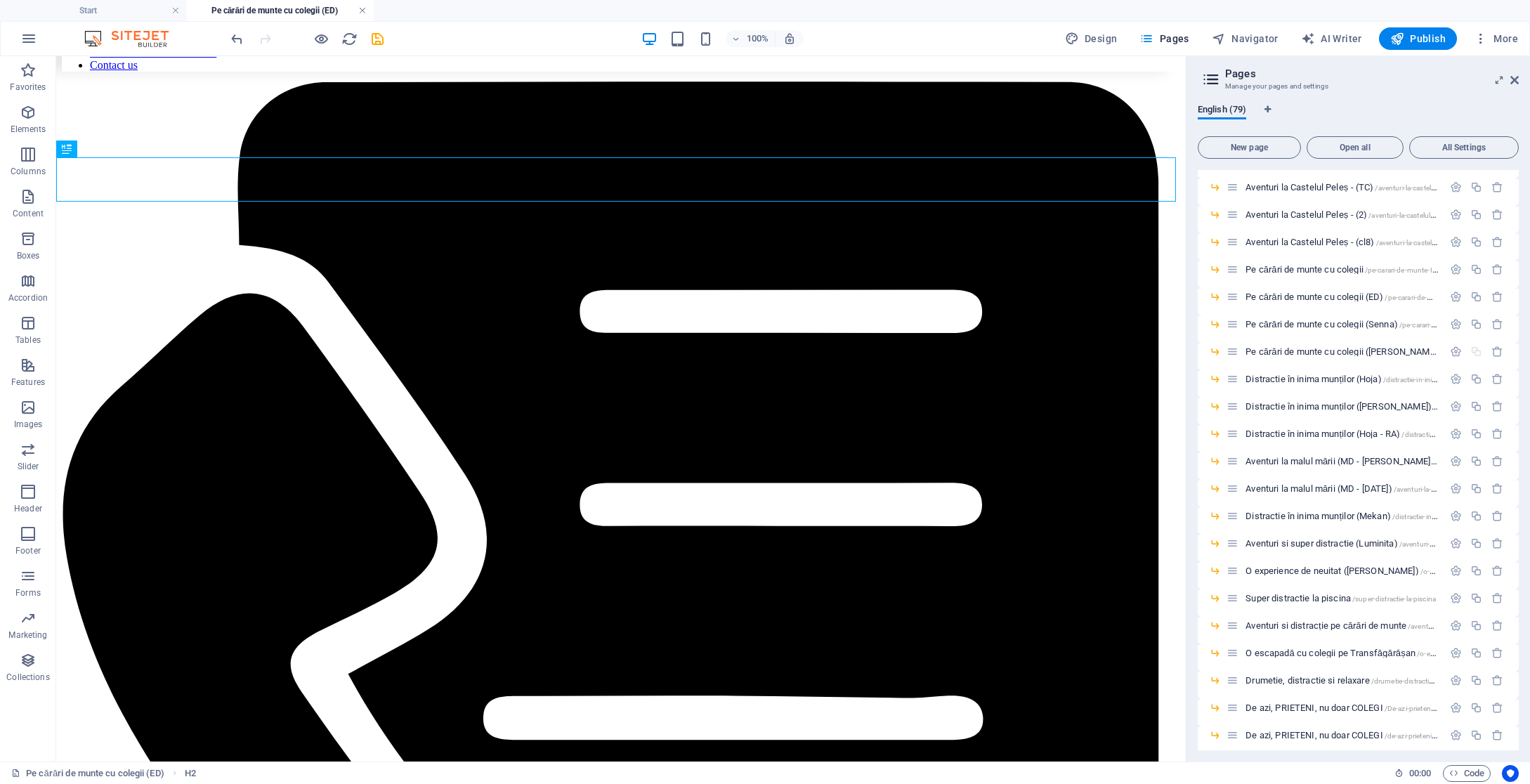
click at [361, 11] on link at bounding box center [363, 11] width 9 height 14
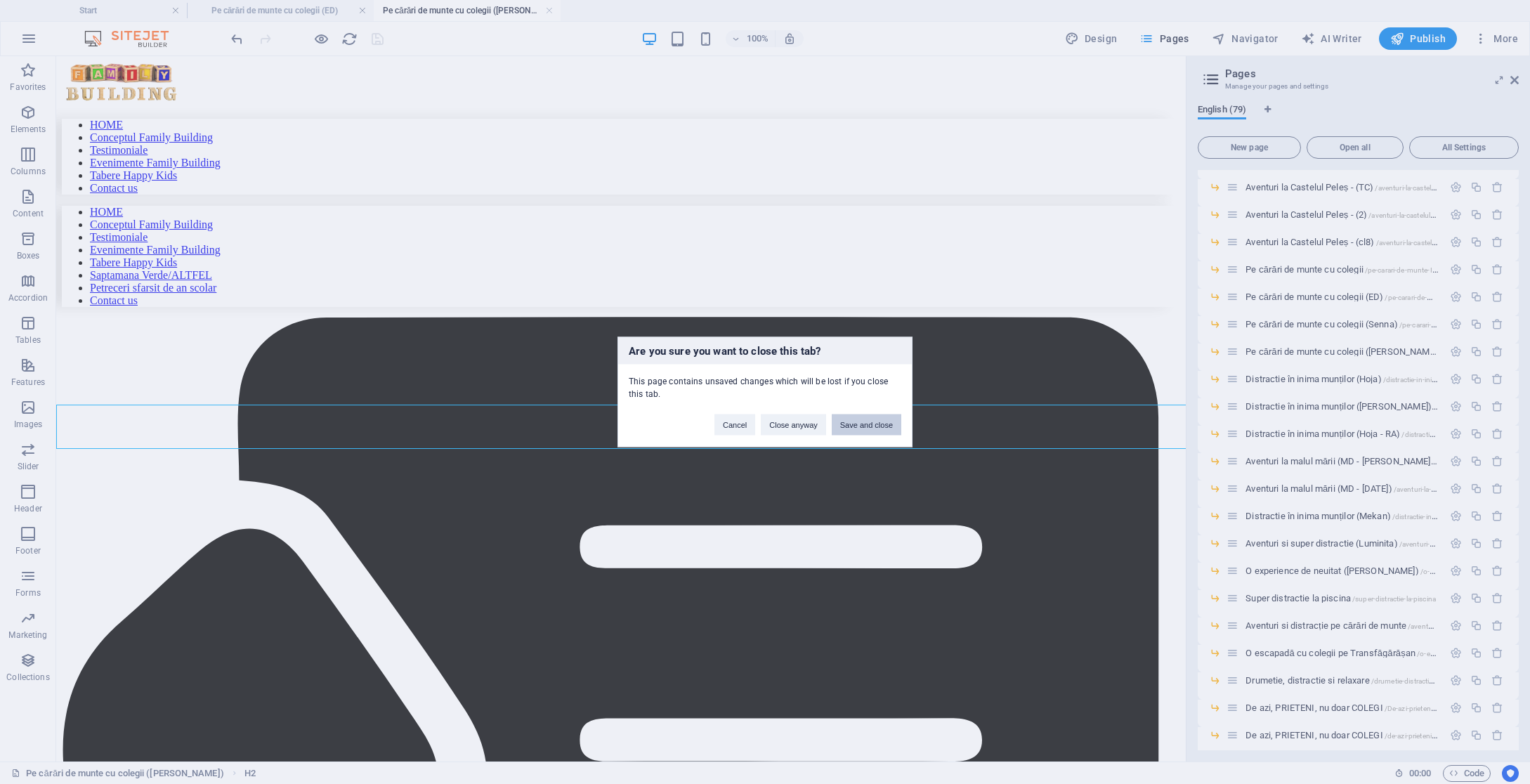
click at [880, 429] on button "Save and close" at bounding box center [866, 424] width 70 height 21
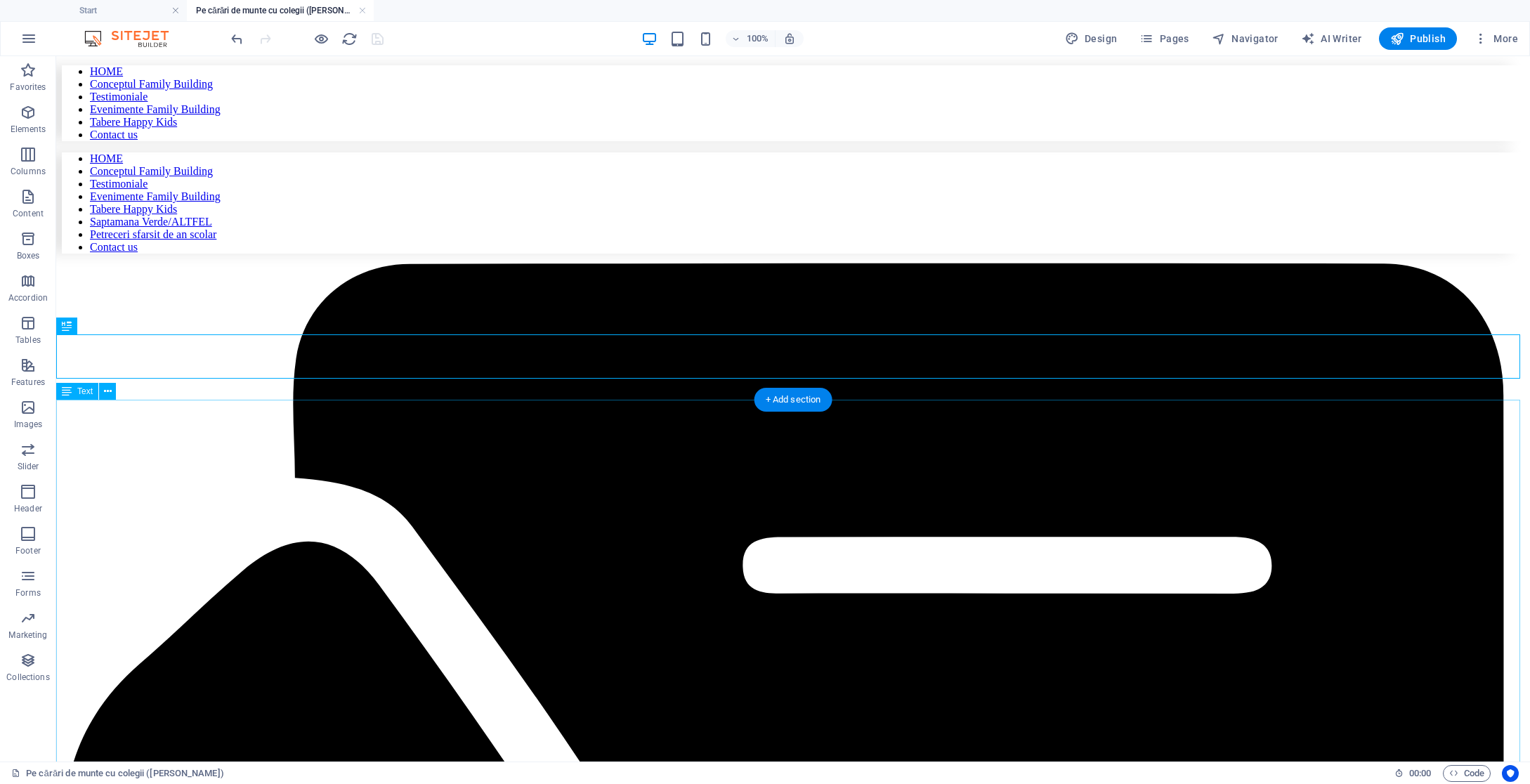
scroll to position [60, 0]
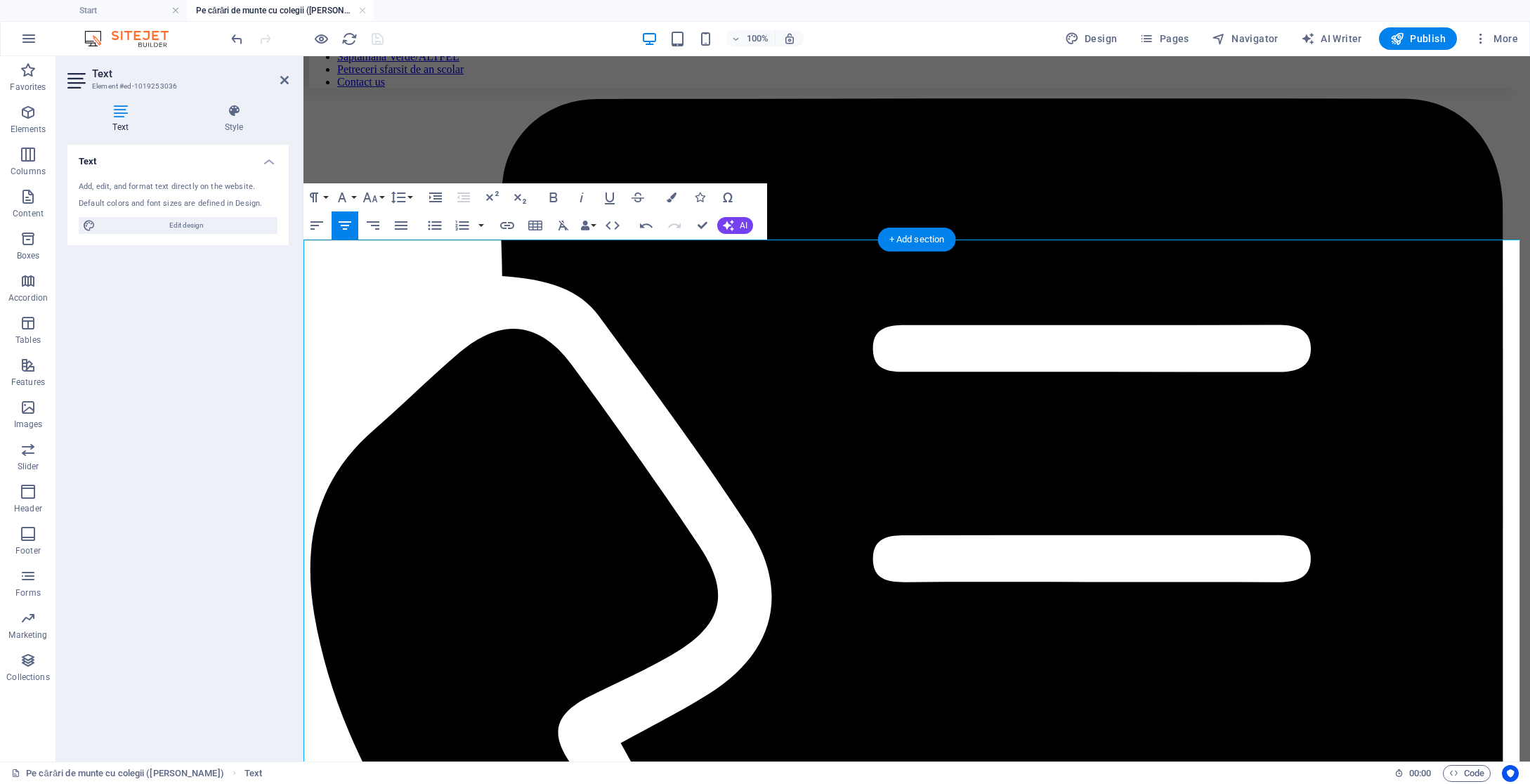
scroll to position [217, 0]
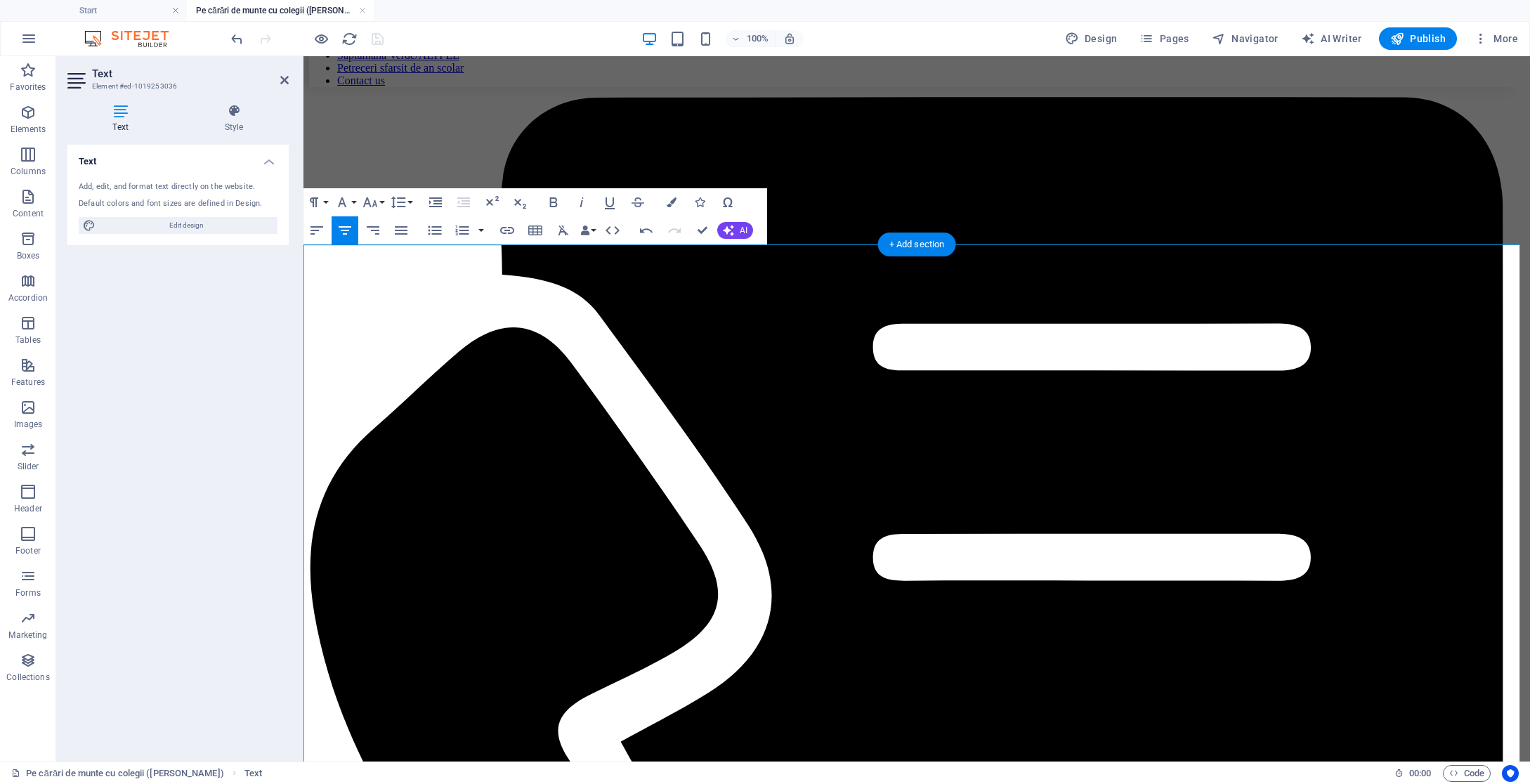
scroll to position [221, 0]
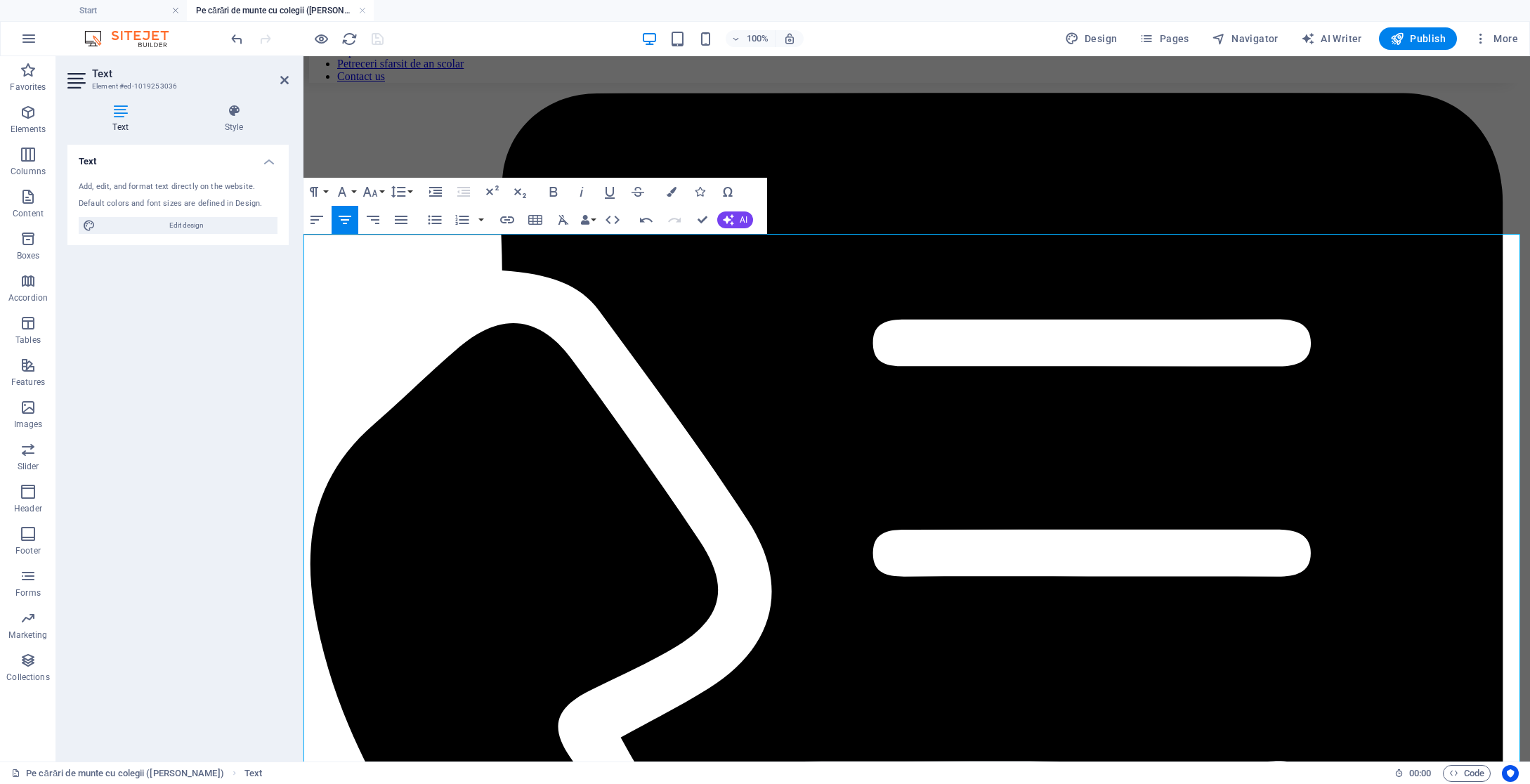
drag, startPoint x: 1012, startPoint y: 408, endPoint x: 1017, endPoint y: 430, distance: 22.6
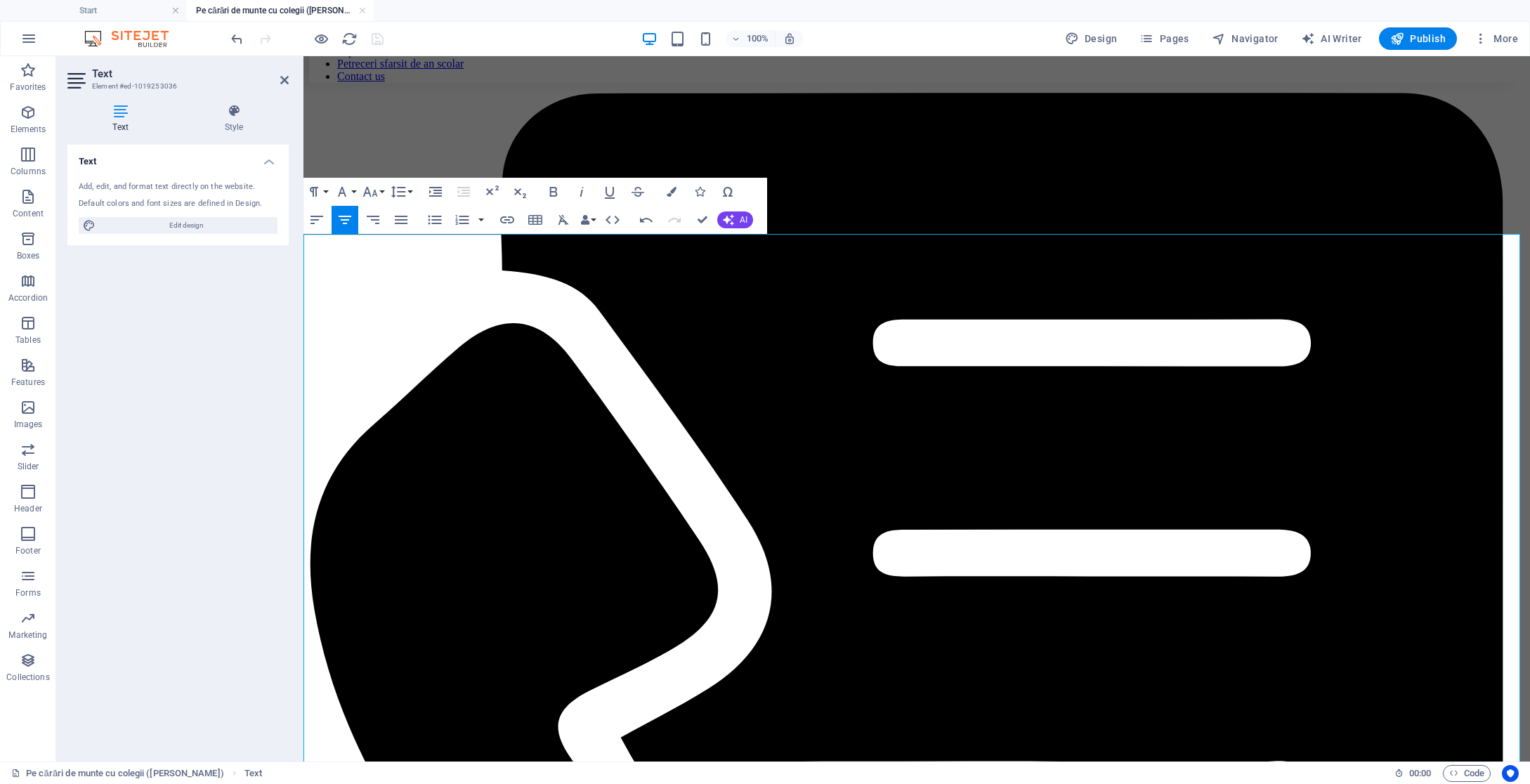
drag, startPoint x: 902, startPoint y: 456, endPoint x: 888, endPoint y: 457, distance: 14.0
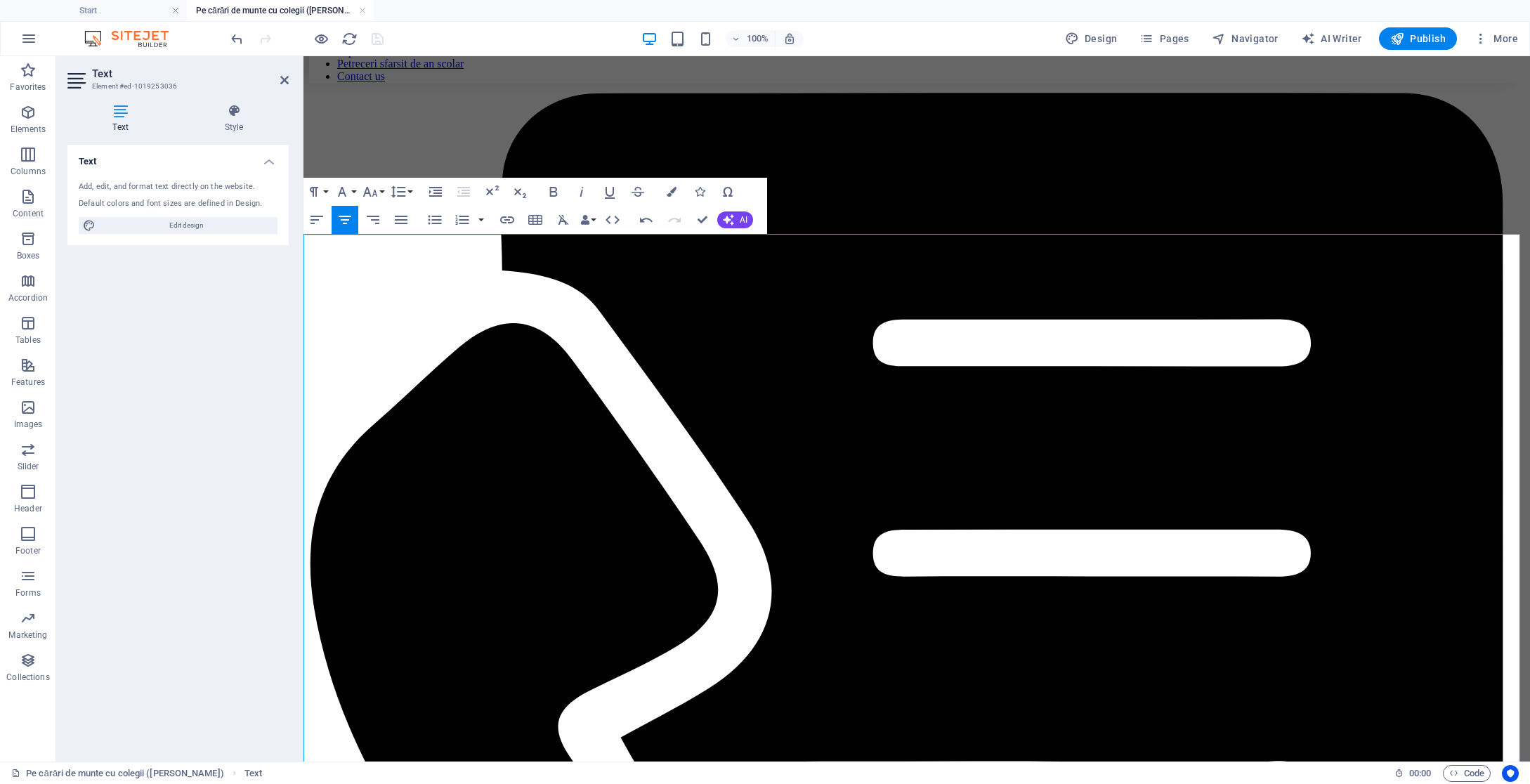
drag, startPoint x: 913, startPoint y: 455, endPoint x: 899, endPoint y: 455, distance: 14.0
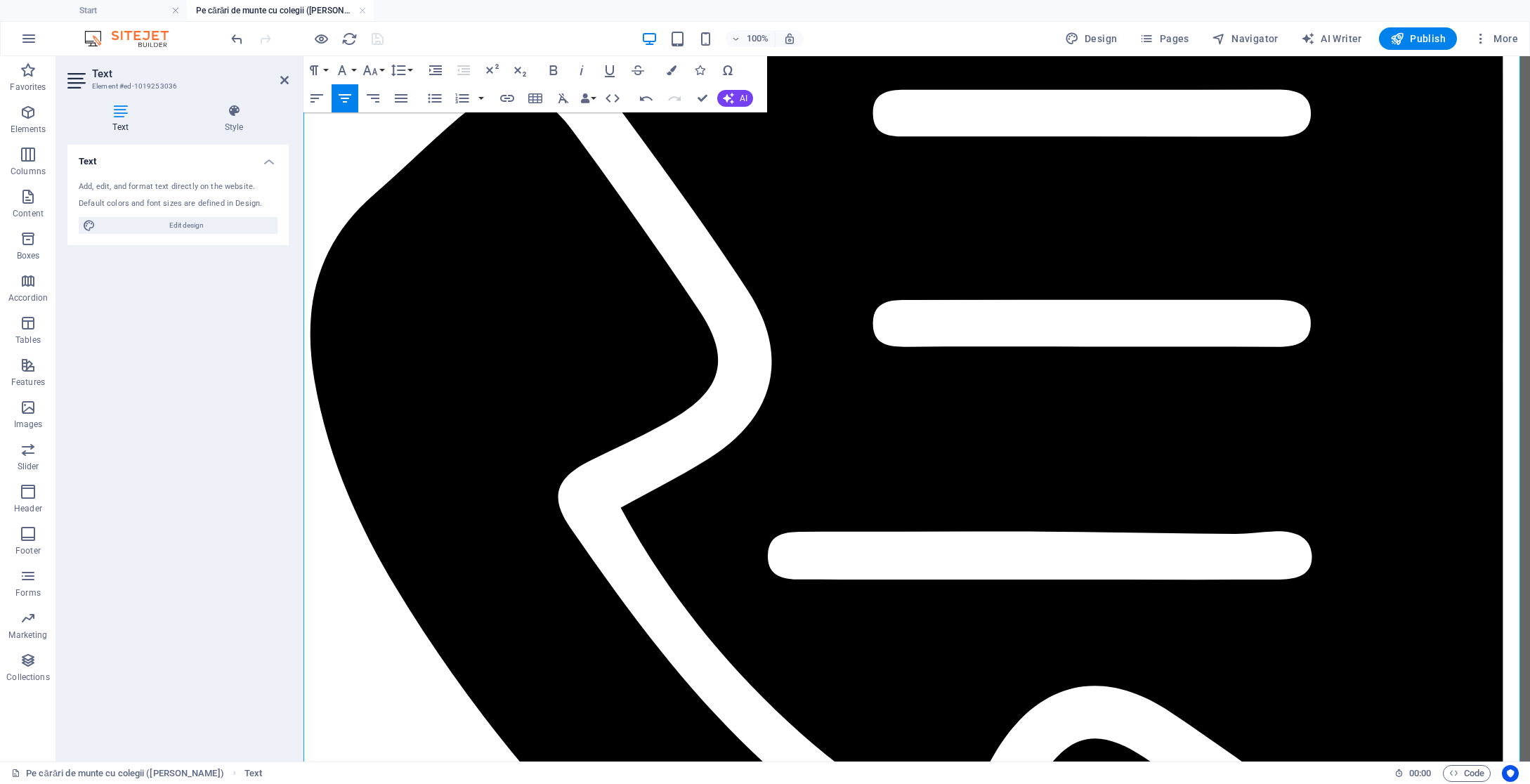
scroll to position [456, 0]
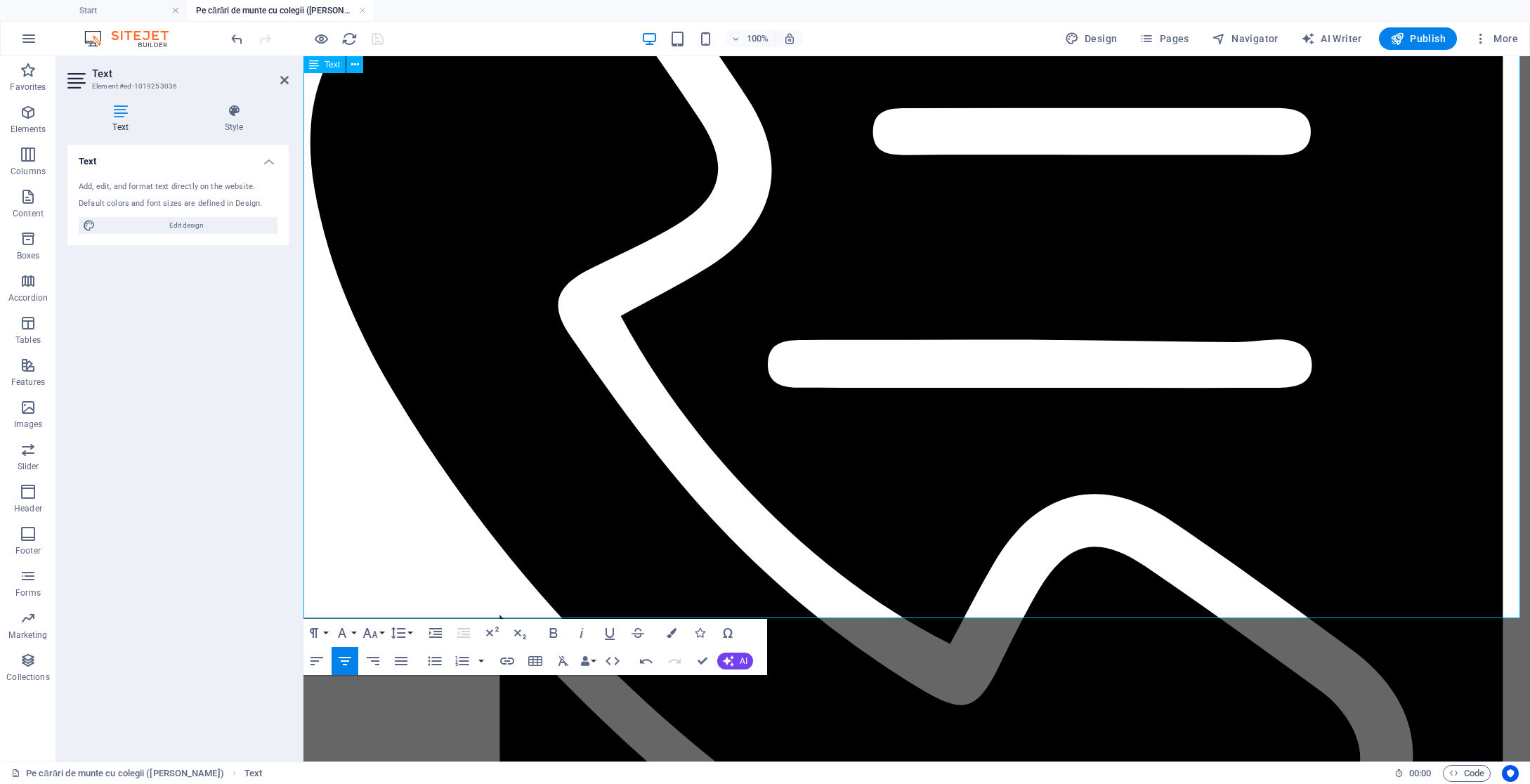
scroll to position [646, 0]
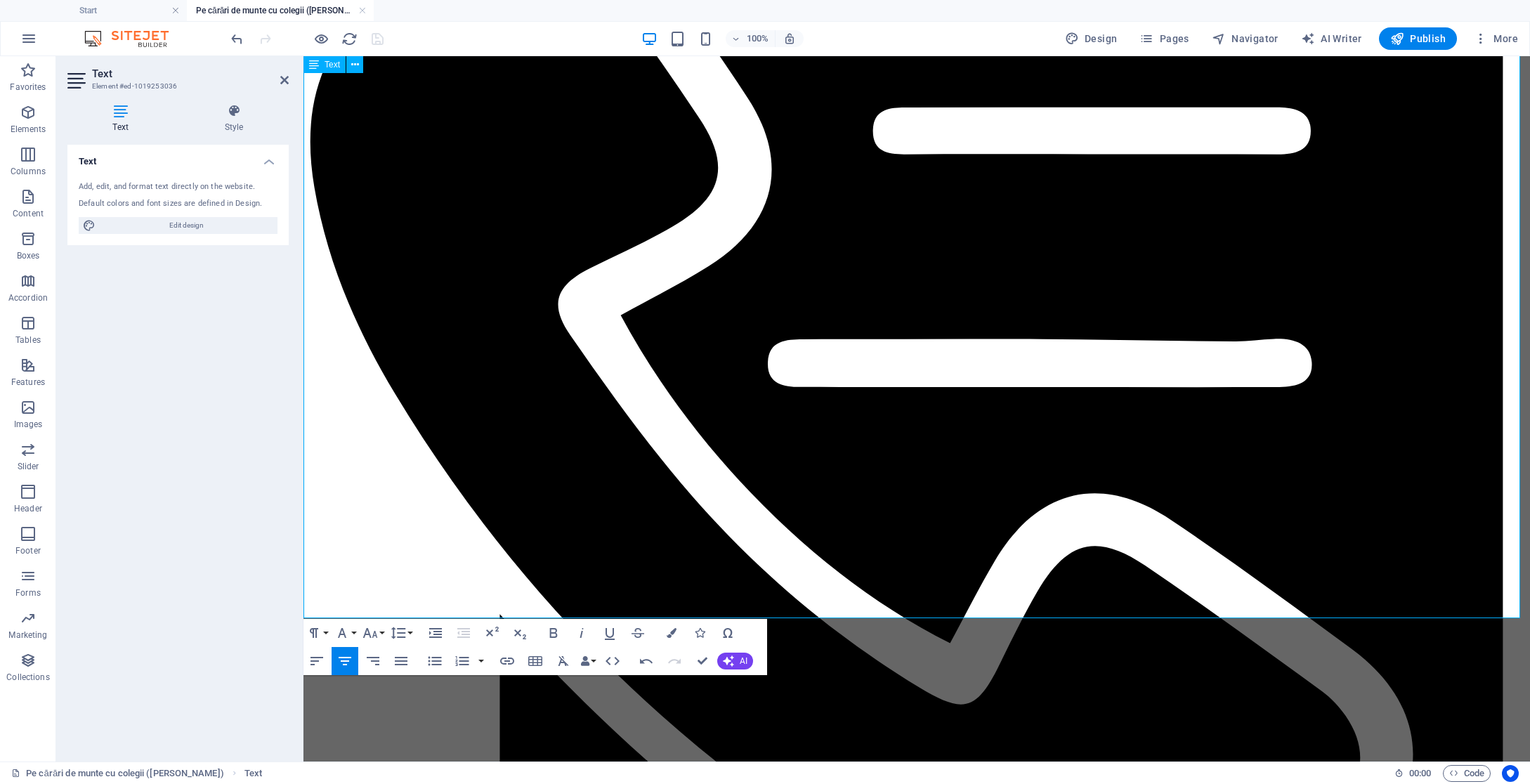
drag, startPoint x: 794, startPoint y: 515, endPoint x: 808, endPoint y: 520, distance: 14.9
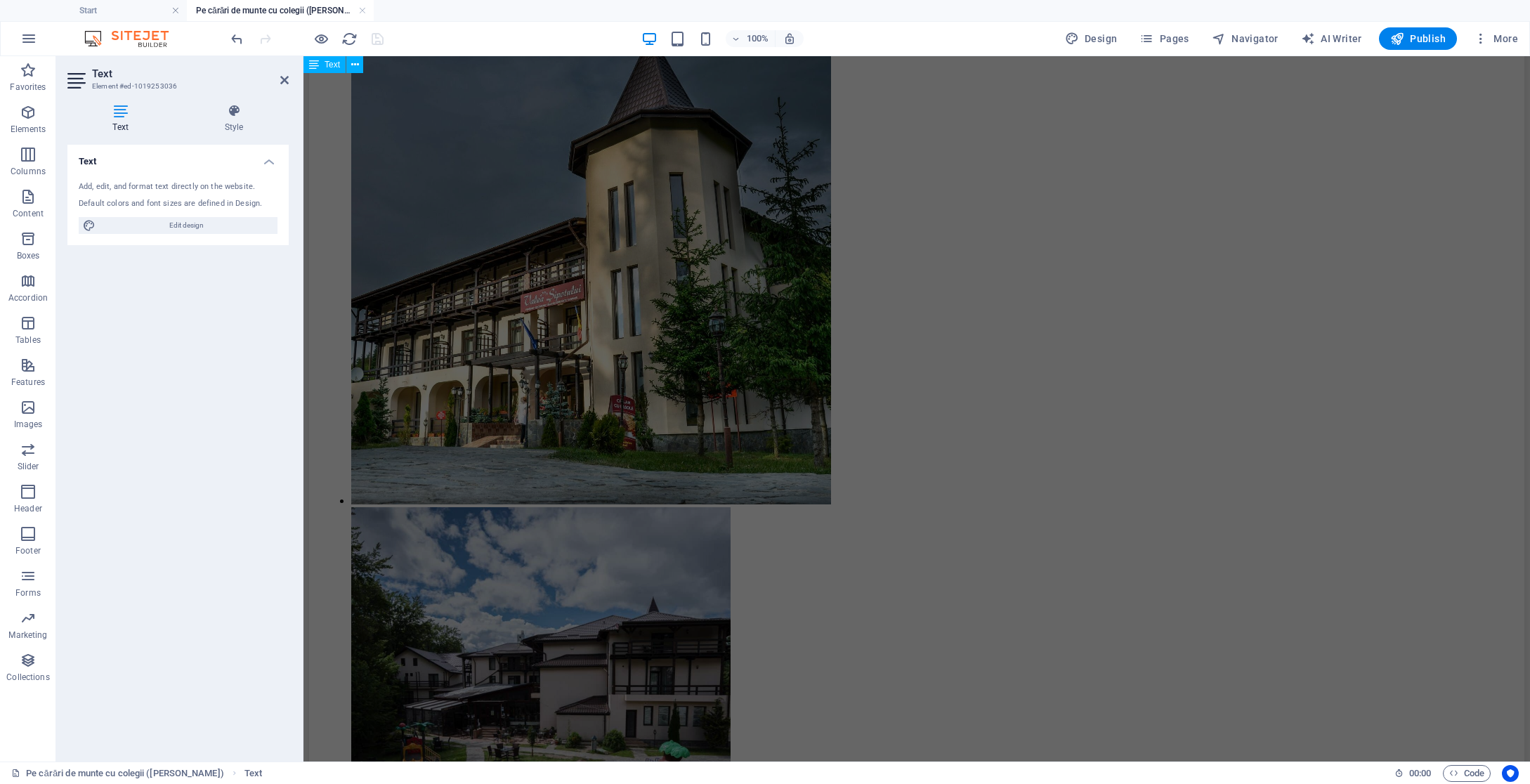
scroll to position [6635, 0]
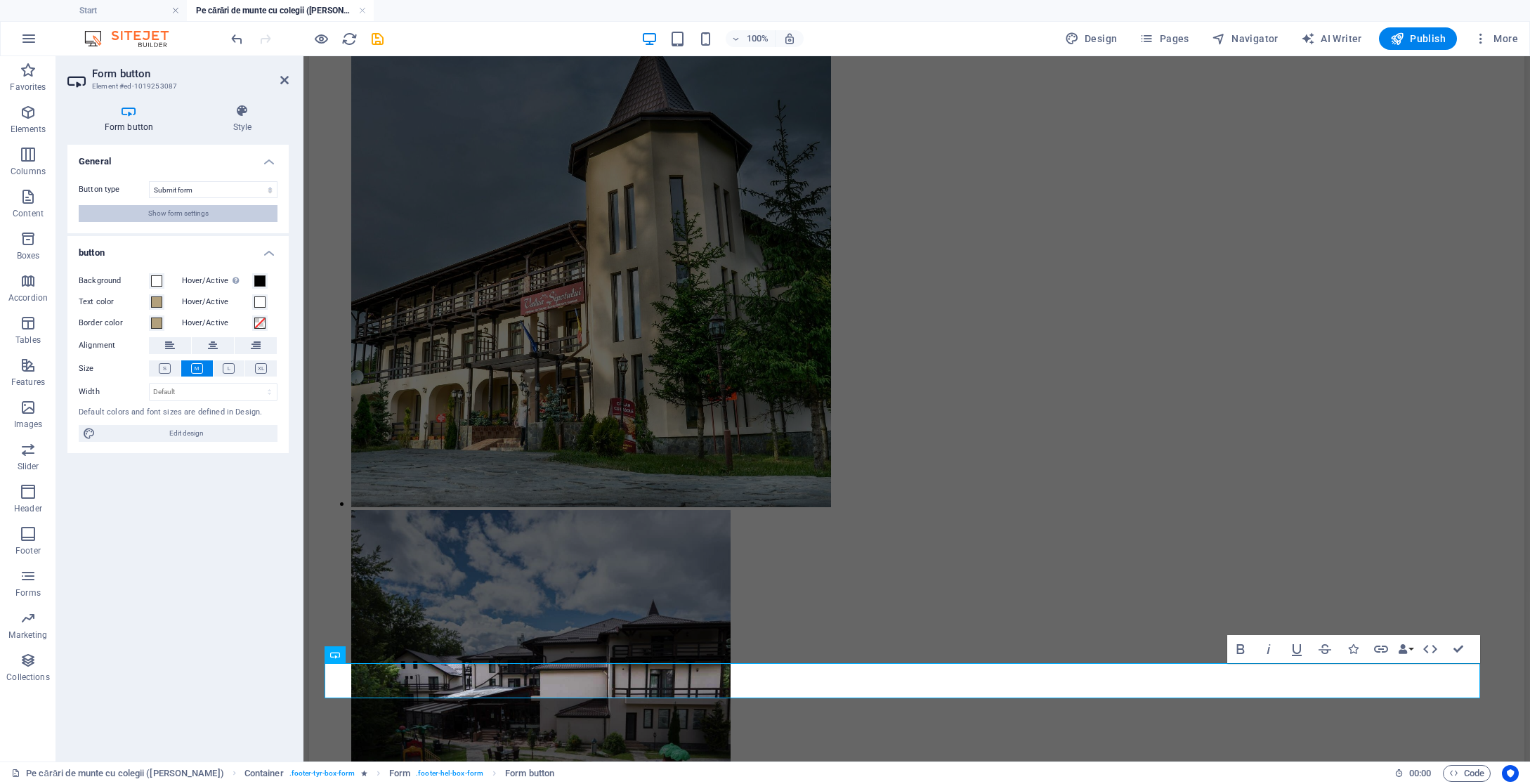
click at [193, 206] on span "Show form settings" at bounding box center [179, 214] width 60 height 17
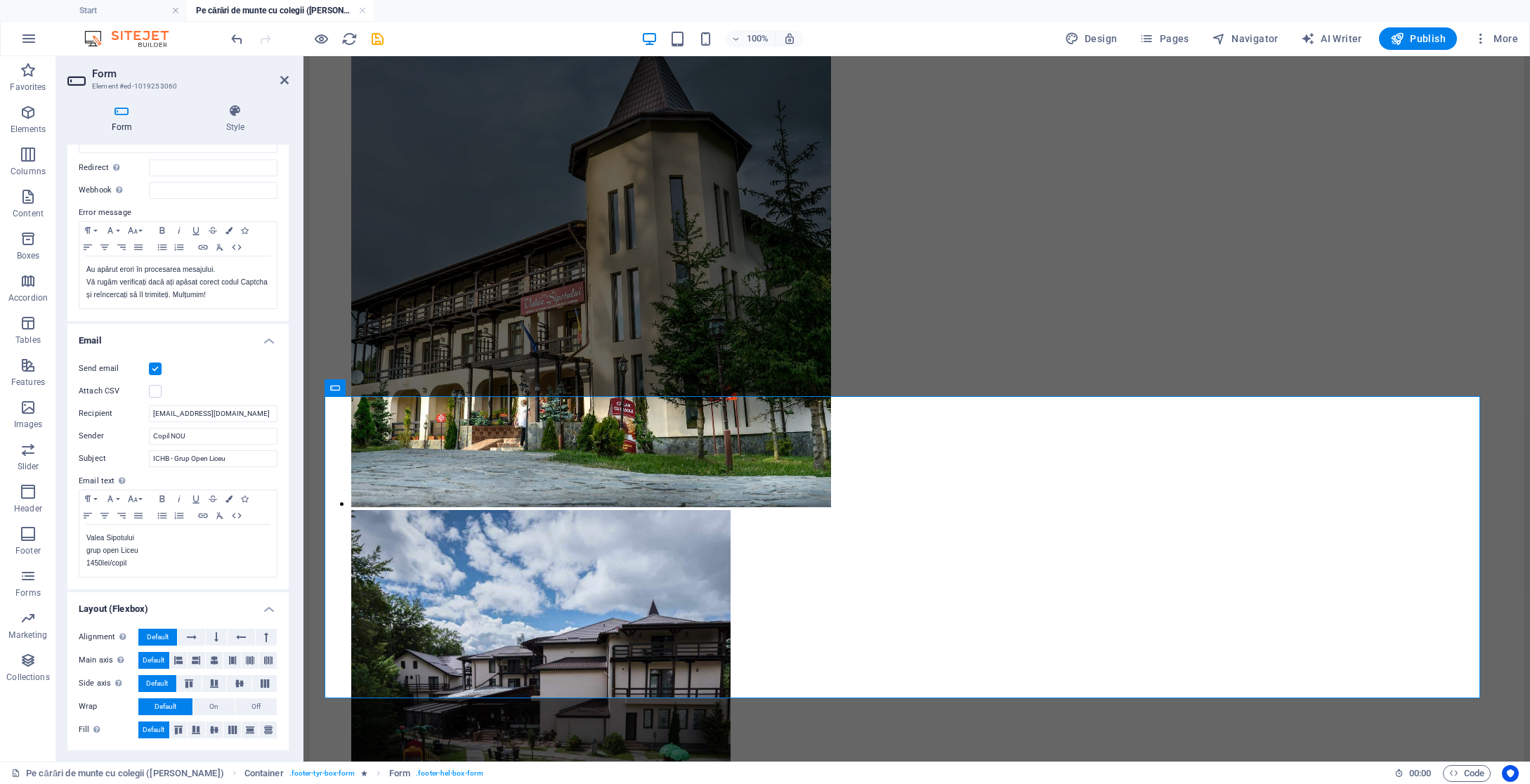
scroll to position [288, 0]
drag, startPoint x: 229, startPoint y: 460, endPoint x: 193, endPoint y: 461, distance: 36.0
drag, startPoint x: 175, startPoint y: 460, endPoint x: 250, endPoint y: 461, distance: 75.0
click at [250, 461] on input "ICHB - Grup Open Liceu" at bounding box center [213, 459] width 128 height 17
click at [181, 462] on input "ICHB - [PERSON_NAME]" at bounding box center [213, 459] width 128 height 17
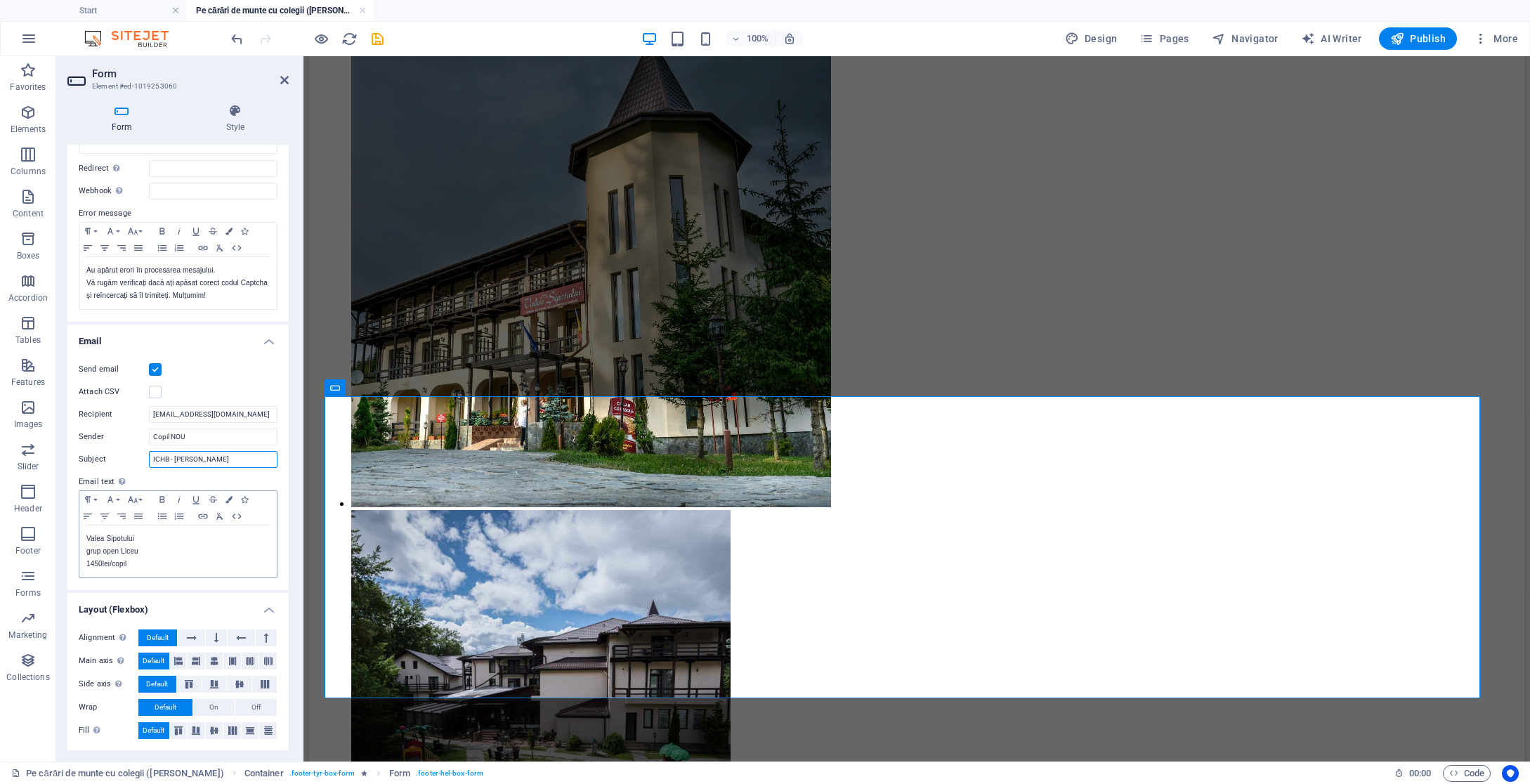
type input "ICHB - [PERSON_NAME]"
drag, startPoint x: 140, startPoint y: 550, endPoint x: 39, endPoint y: 548, distance: 101.0
click at [39, 548] on section "Favorites Elements Columns Content Boxes Accordion Tables Features Images Slide…" at bounding box center [765, 408] width 1530 height 705
click at [99, 565] on p "1450lei/copil" at bounding box center [179, 564] width 184 height 13
click at [131, 563] on p "11950lei/copil" at bounding box center [179, 564] width 184 height 13
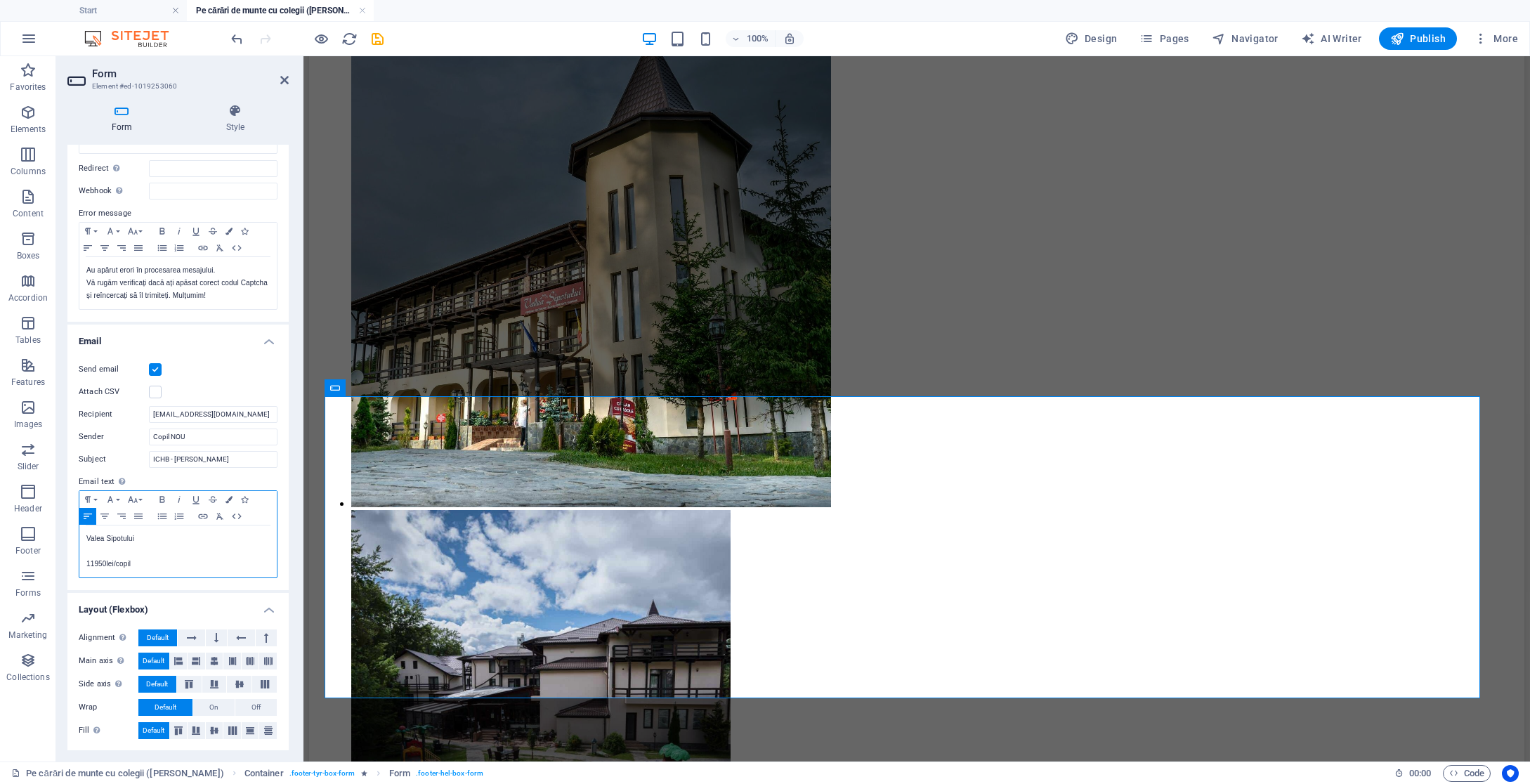
drag, startPoint x: 104, startPoint y: 562, endPoint x: 133, endPoint y: 594, distance: 43.2
click at [104, 562] on p "11950lei/copil" at bounding box center [179, 564] width 184 height 13
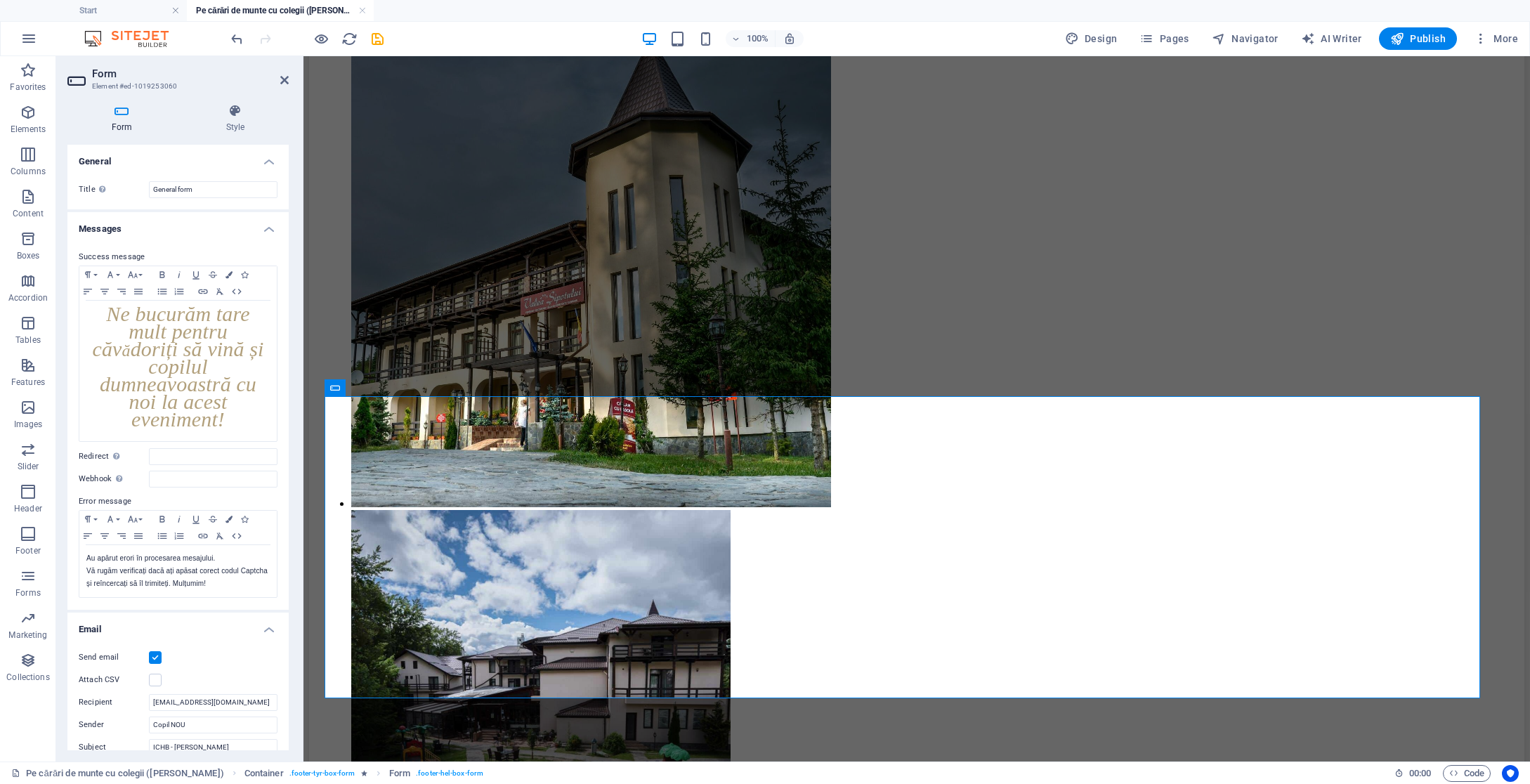
scroll to position [0, 0]
click at [282, 78] on icon at bounding box center [285, 80] width 9 height 11
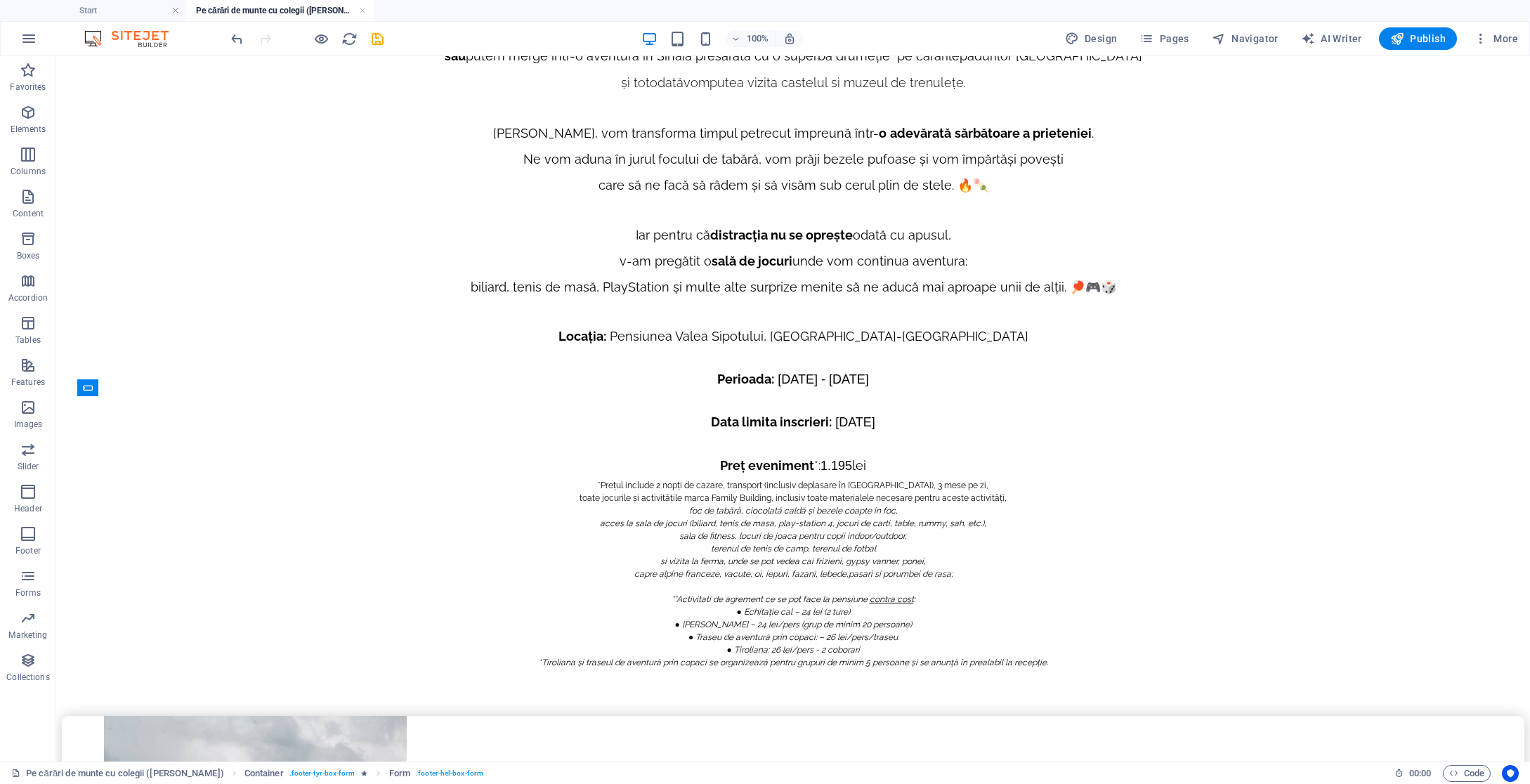
scroll to position [7747, 0]
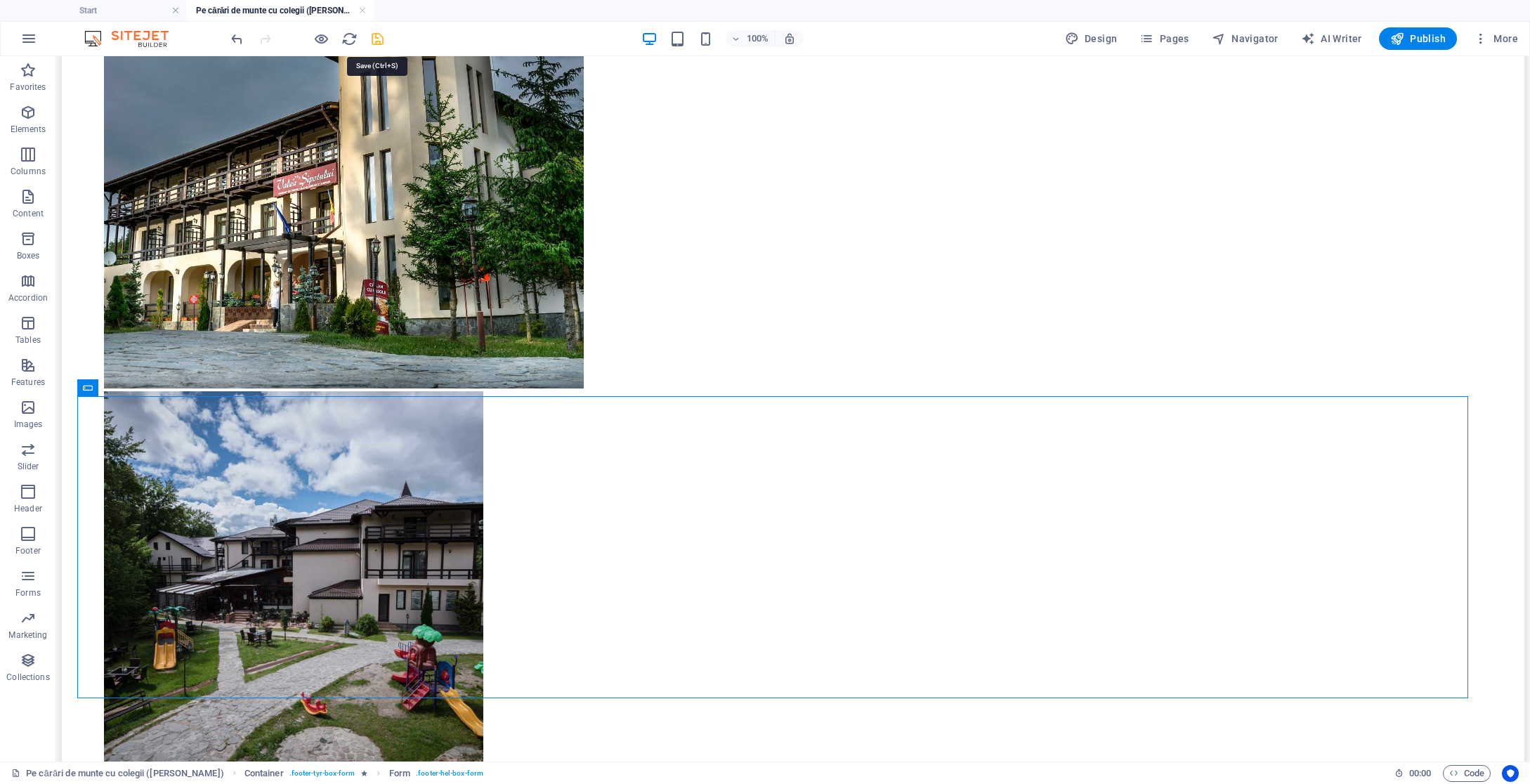
click at [379, 40] on icon "save" at bounding box center [377, 39] width 16 height 16
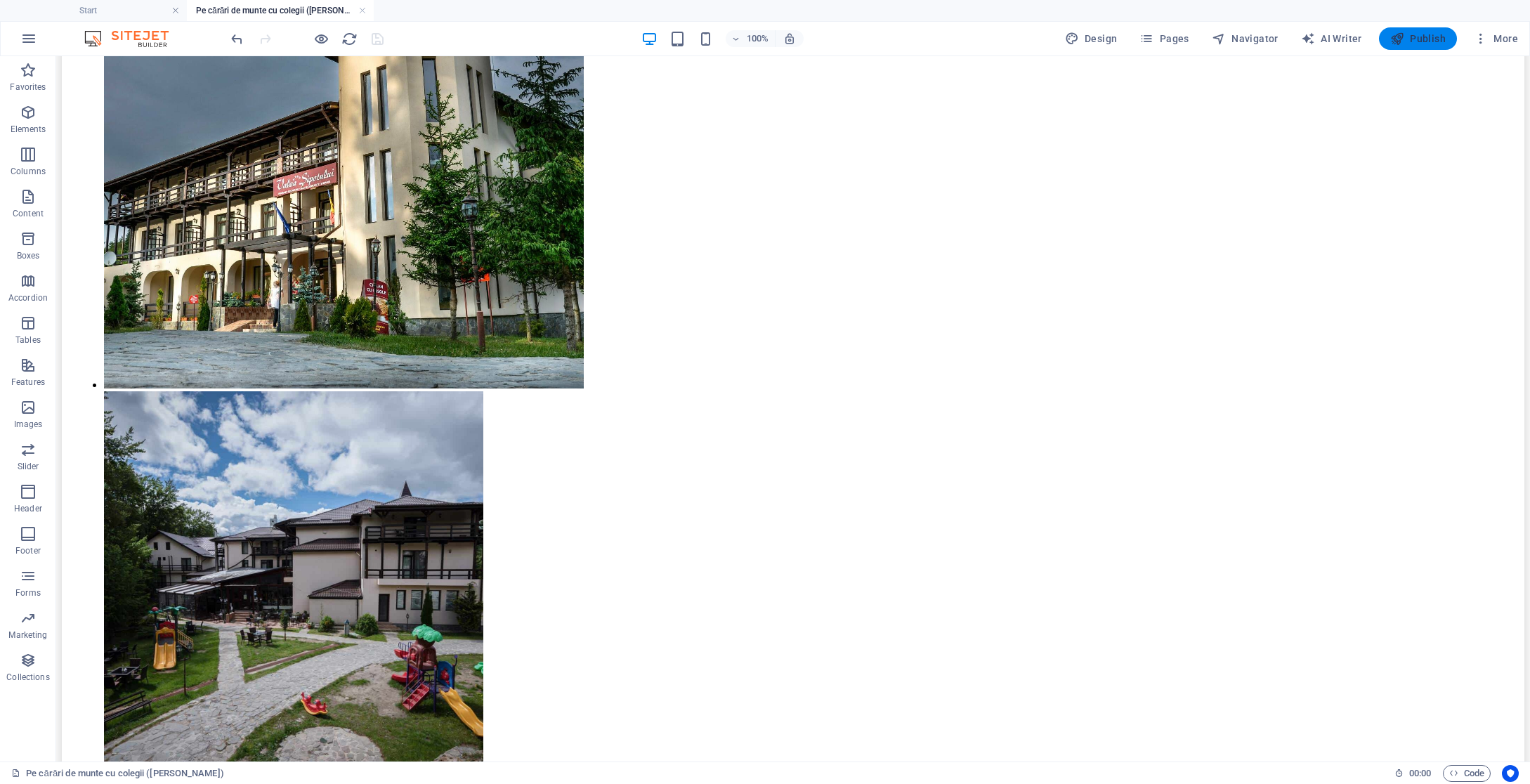
click at [1417, 40] on span "Publish" at bounding box center [1417, 39] width 55 height 14
